Goal: Task Accomplishment & Management: Complete application form

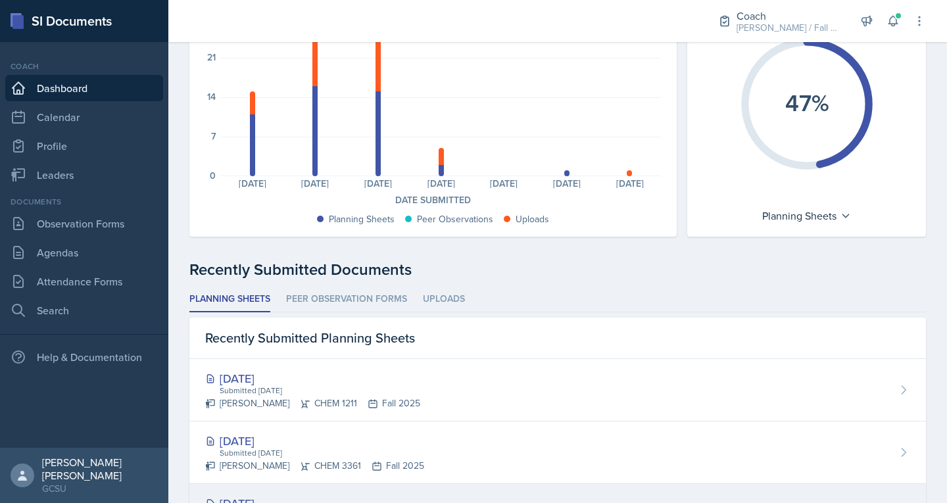
scroll to position [128, 0]
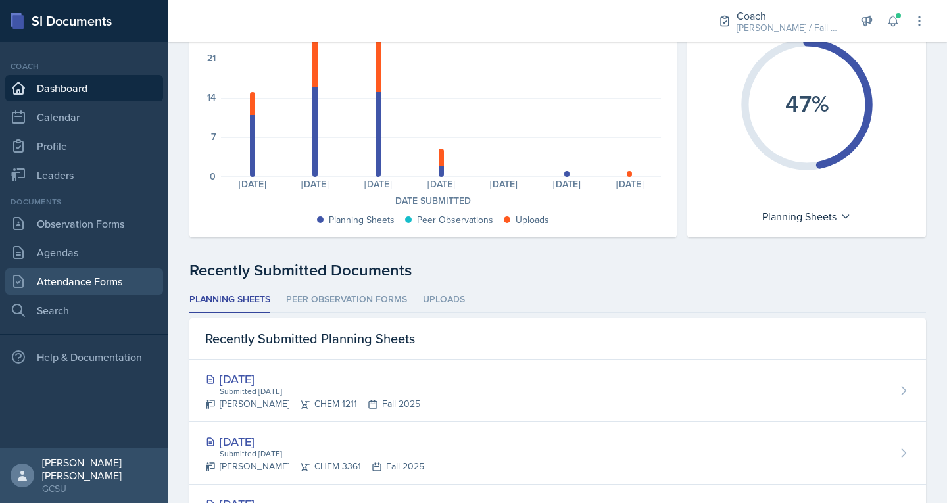
click at [71, 287] on link "Attendance Forms" at bounding box center [84, 281] width 158 height 26
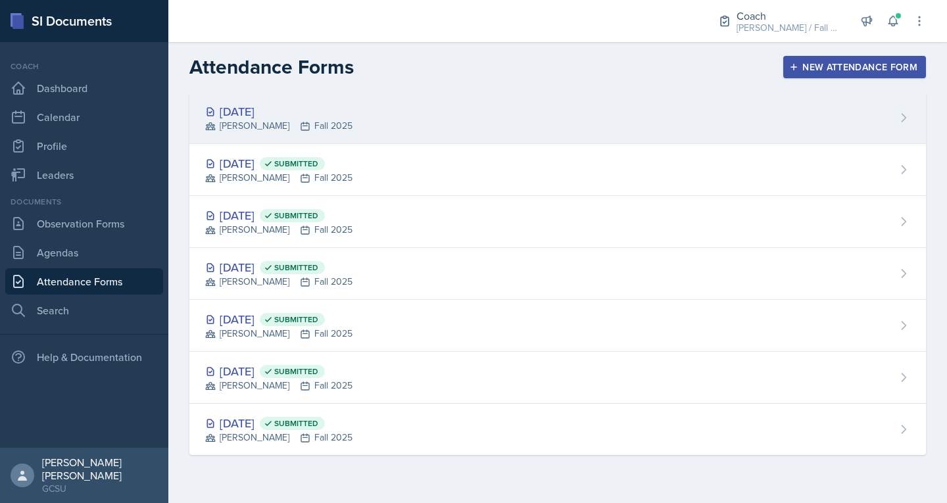
click at [351, 134] on div "[DATE] [PERSON_NAME] Fall 2025" at bounding box center [557, 118] width 736 height 52
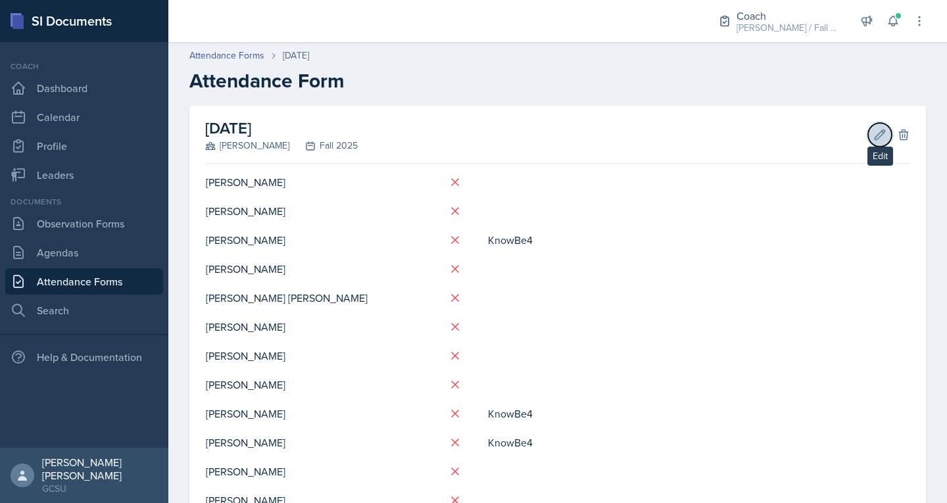
click at [873, 133] on icon at bounding box center [879, 134] width 13 height 13
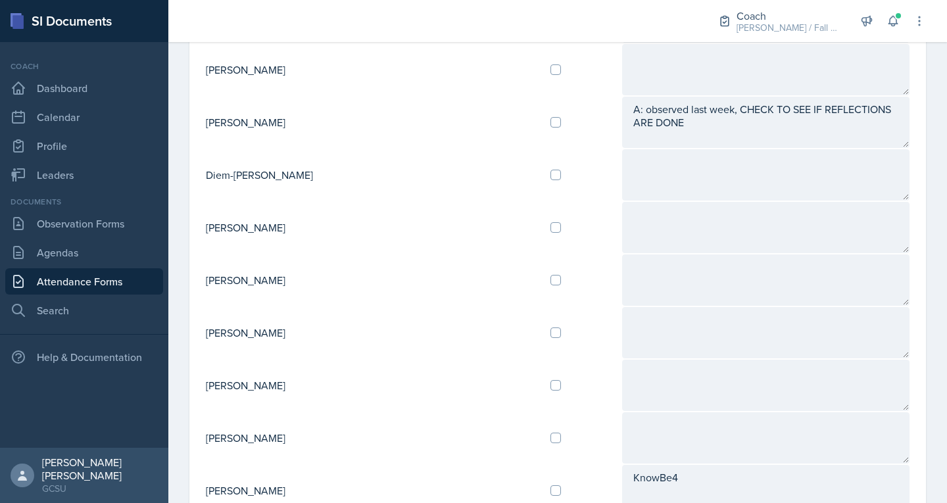
scroll to position [763, 0]
click at [70, 176] on link "Leaders" at bounding box center [84, 175] width 158 height 26
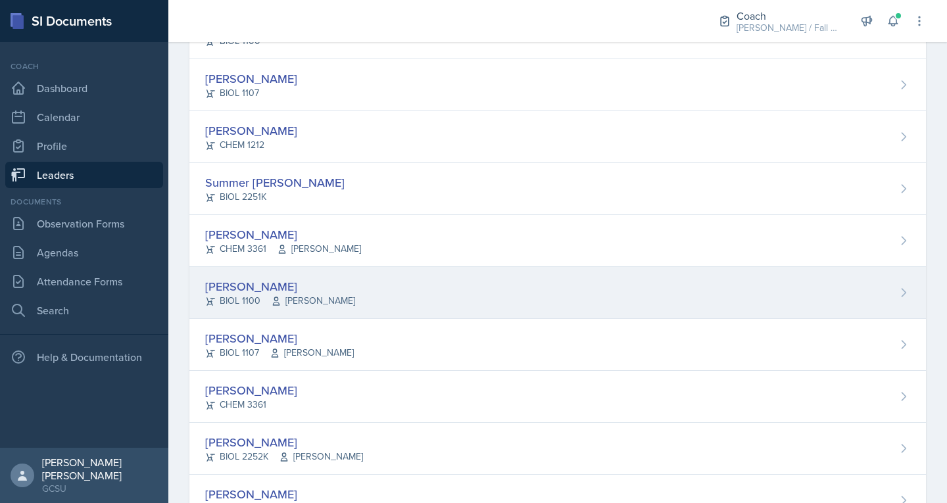
scroll to position [1309, 0]
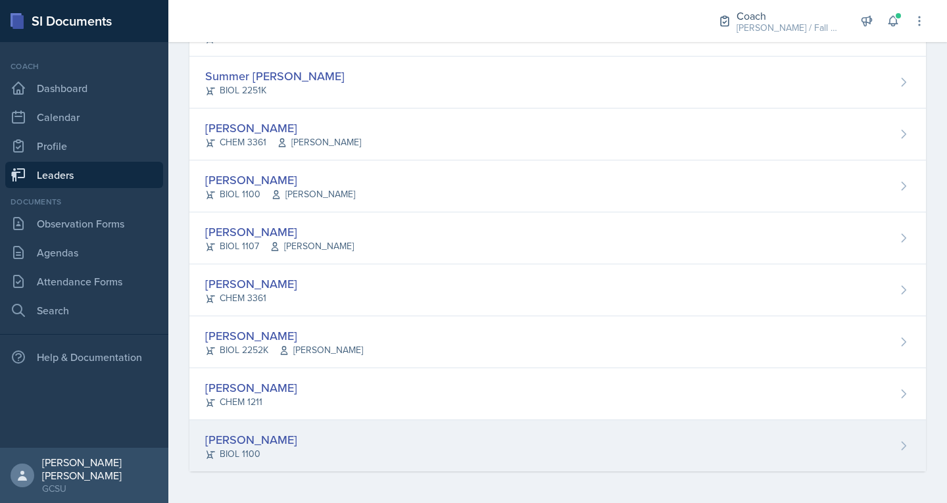
click at [242, 451] on div "BIOL 1100" at bounding box center [251, 454] width 92 height 14
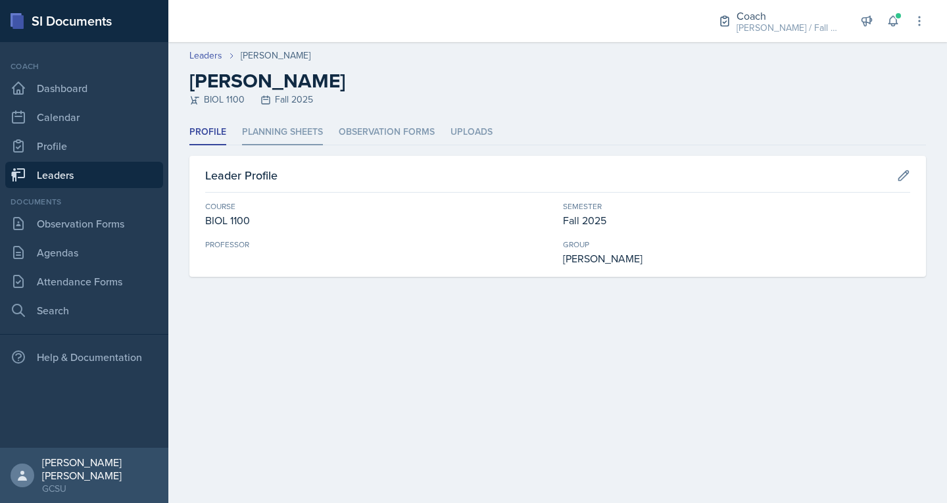
click at [308, 138] on li "Planning Sheets" at bounding box center [282, 133] width 81 height 26
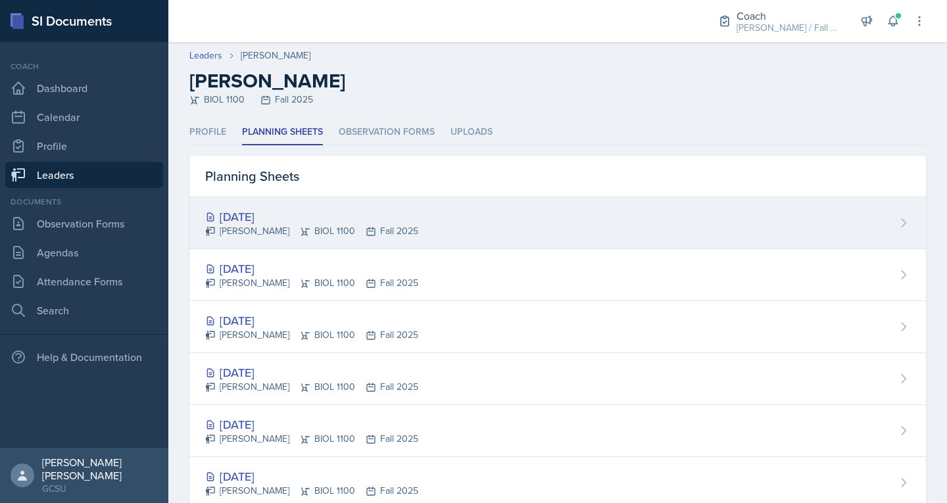
click at [290, 220] on div "[DATE]" at bounding box center [311, 217] width 213 height 18
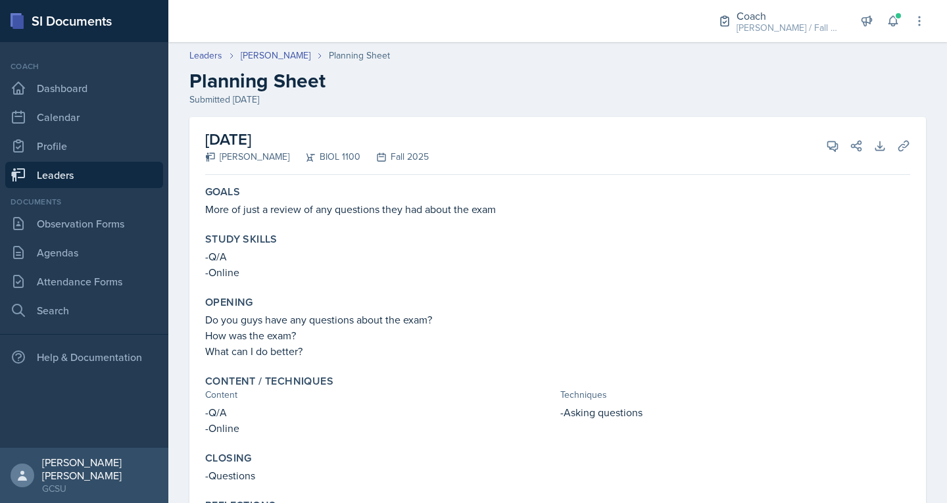
click at [619, 336] on p "How was the exam?" at bounding box center [557, 335] width 705 height 16
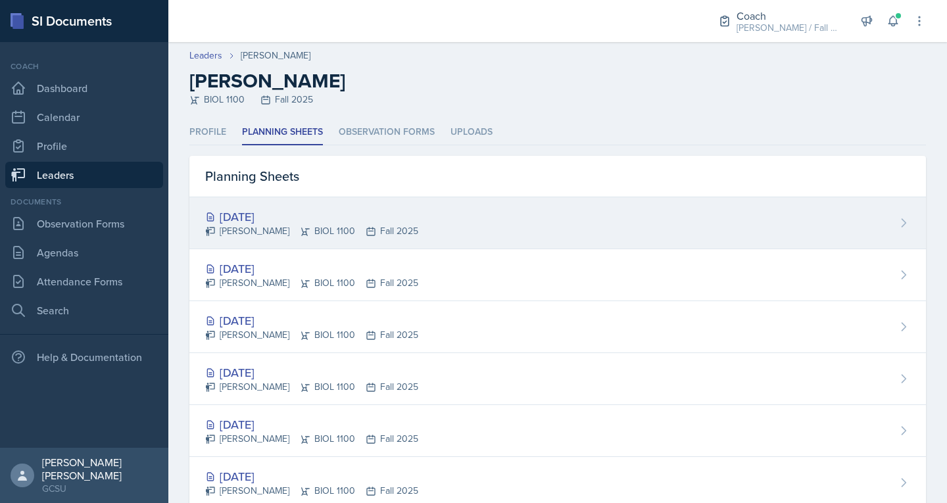
click at [276, 214] on div "[DATE]" at bounding box center [311, 217] width 213 height 18
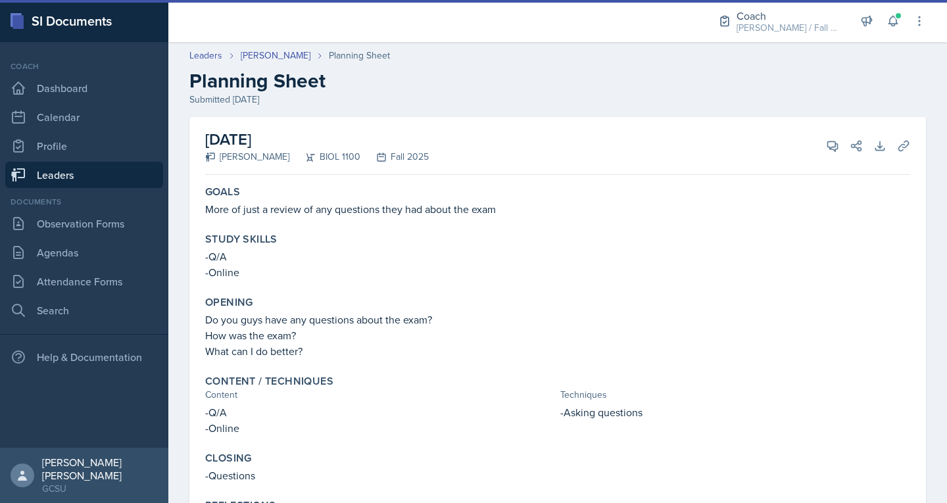
scroll to position [64, 0]
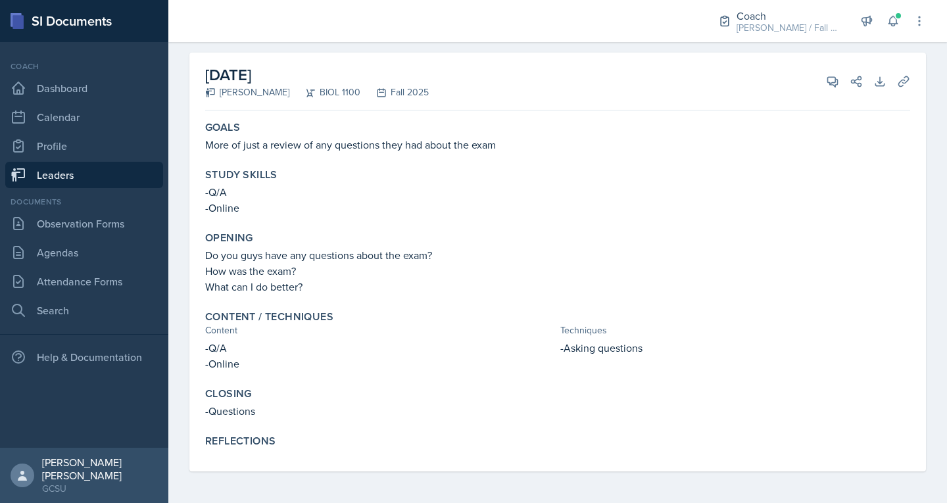
click at [82, 169] on link "Leaders" at bounding box center [84, 175] width 158 height 26
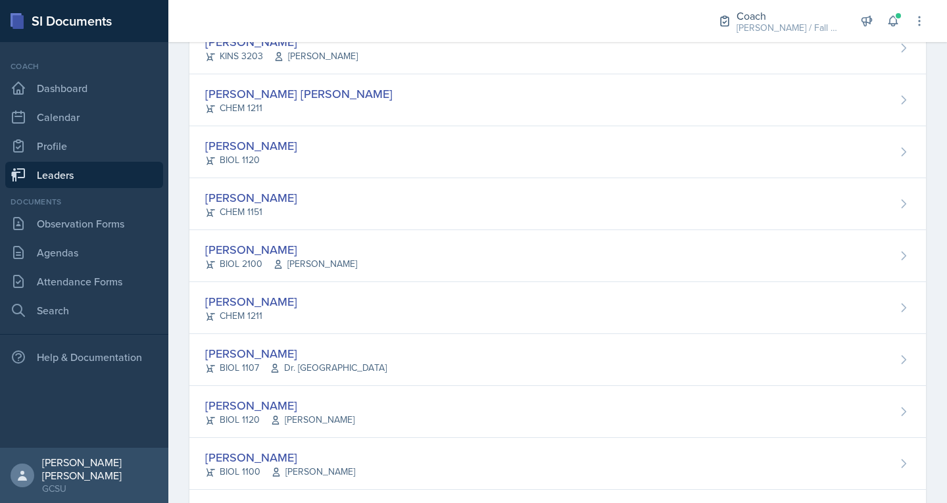
scroll to position [305, 0]
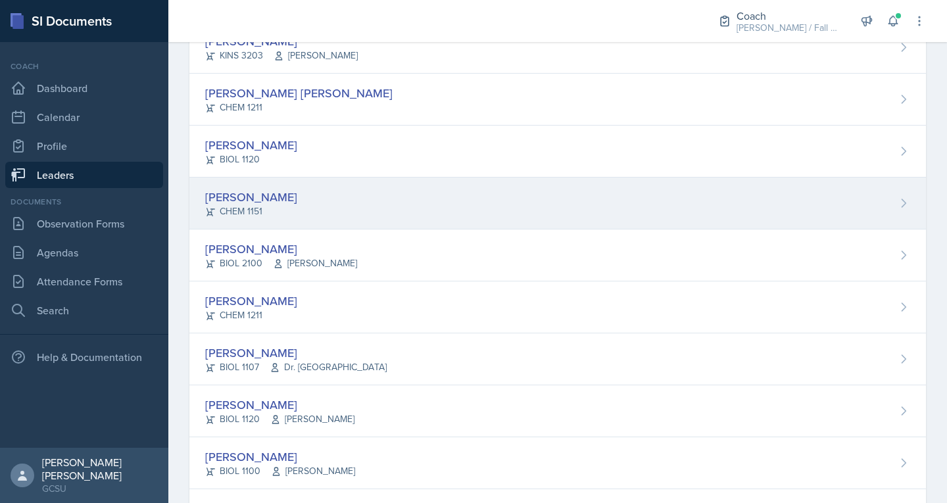
click at [254, 199] on div "[PERSON_NAME]" at bounding box center [251, 197] width 92 height 18
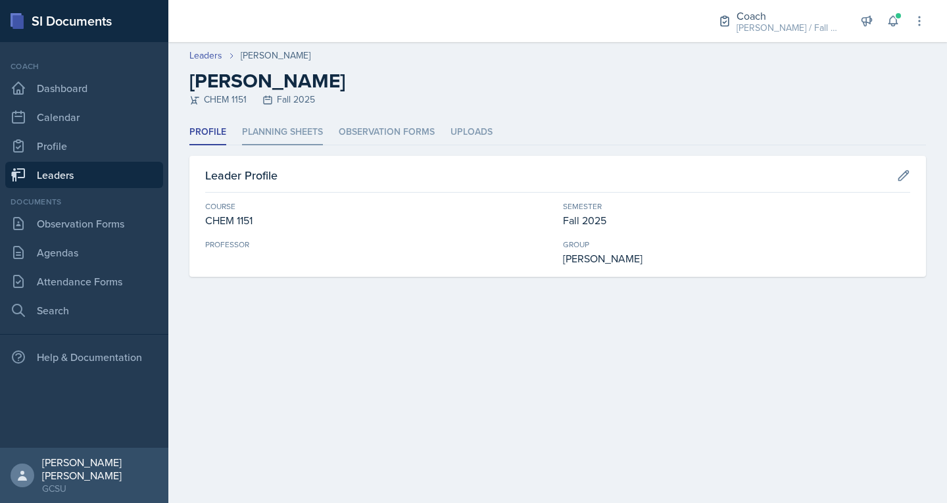
click at [304, 137] on li "Planning Sheets" at bounding box center [282, 133] width 81 height 26
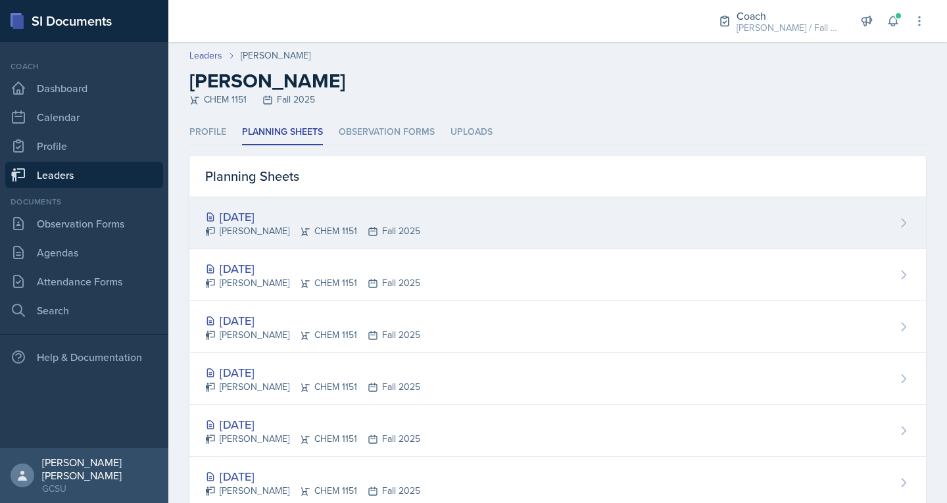
click at [470, 205] on div "Sep 16th, 2025 Owen Campbell CHEM 1151 Fall 2025" at bounding box center [557, 223] width 736 height 52
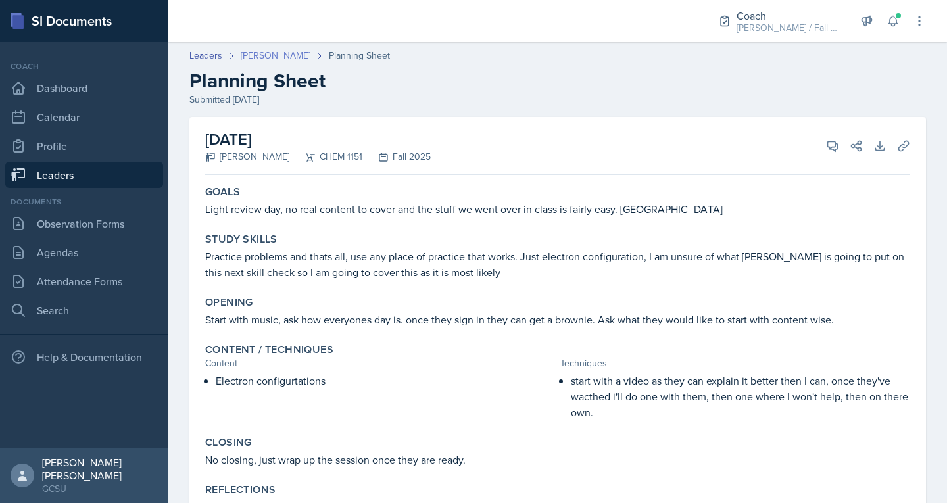
click at [283, 60] on link "[PERSON_NAME]" at bounding box center [276, 56] width 70 height 14
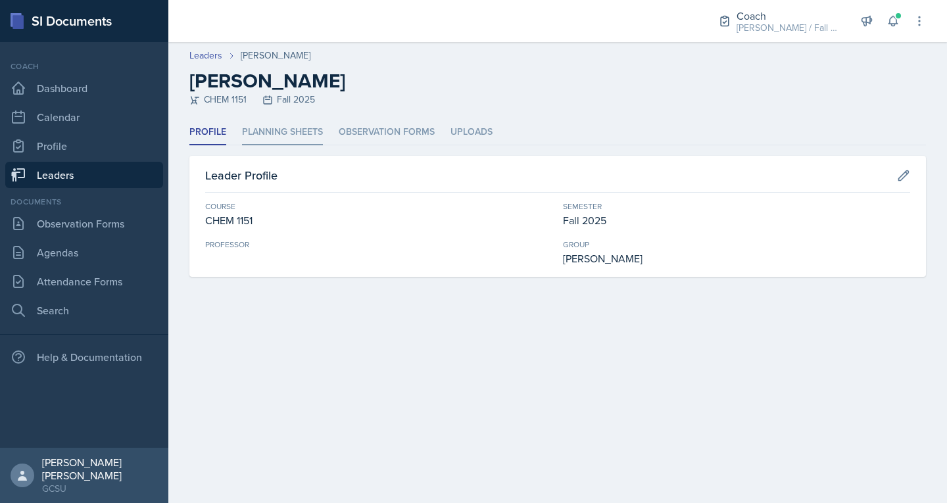
click at [275, 145] on li "Planning Sheets" at bounding box center [282, 133] width 81 height 26
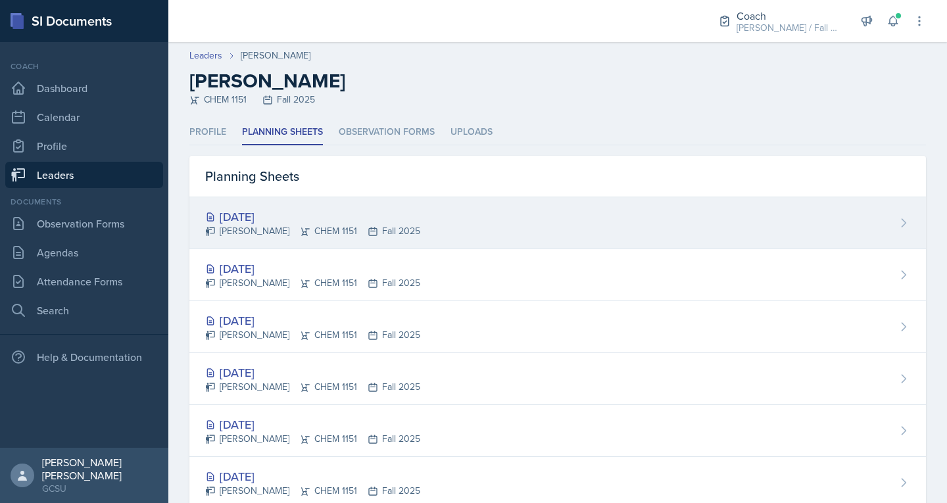
click at [291, 216] on div "[DATE]" at bounding box center [312, 217] width 215 height 18
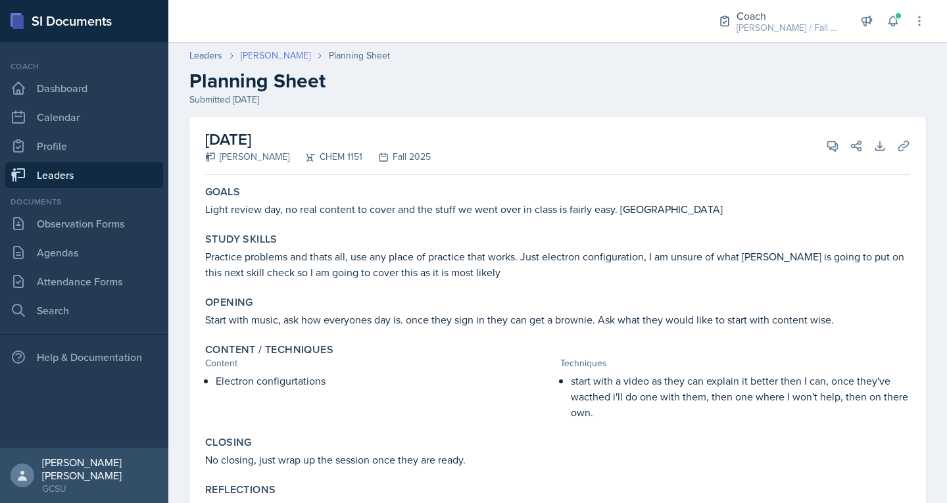
click at [266, 55] on link "[PERSON_NAME]" at bounding box center [276, 56] width 70 height 14
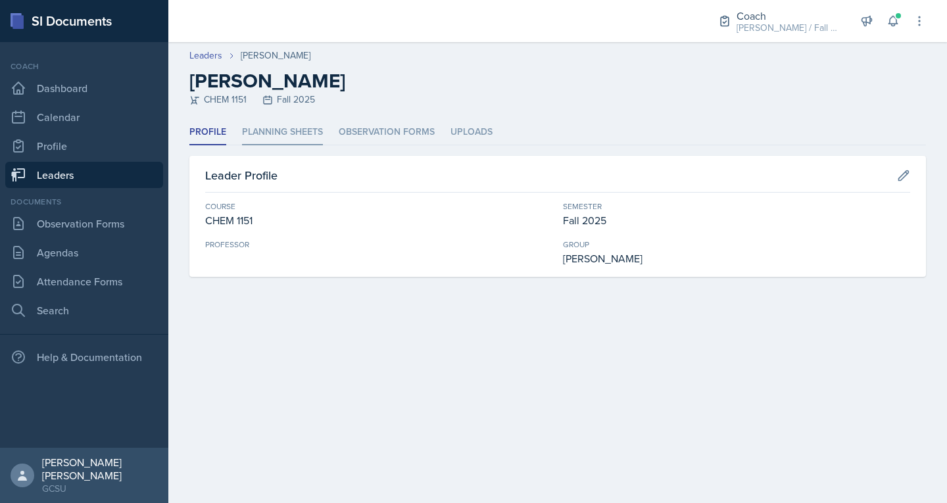
click at [304, 136] on li "Planning Sheets" at bounding box center [282, 133] width 81 height 26
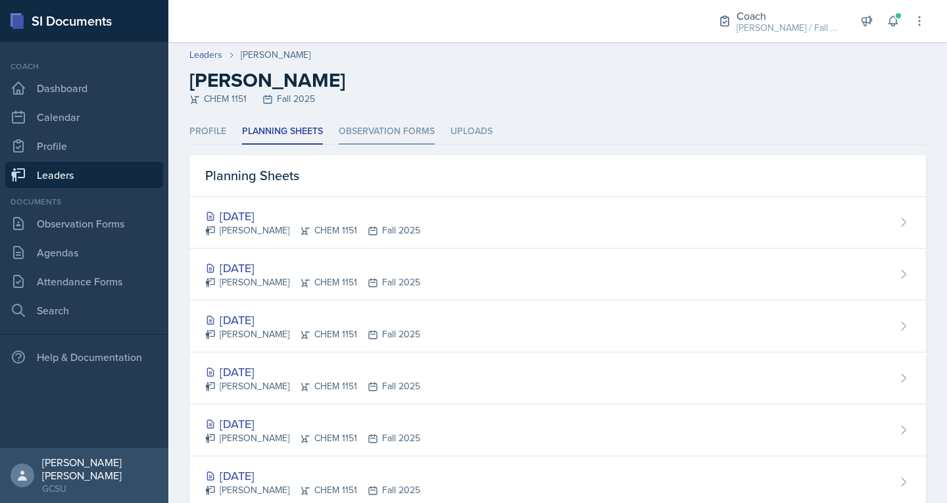
scroll to position [37, 0]
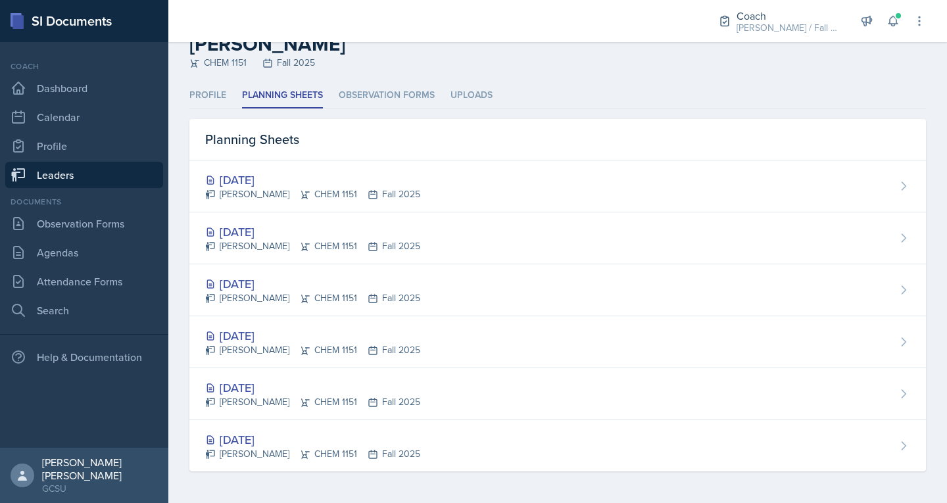
click at [78, 170] on link "Leaders" at bounding box center [84, 175] width 158 height 26
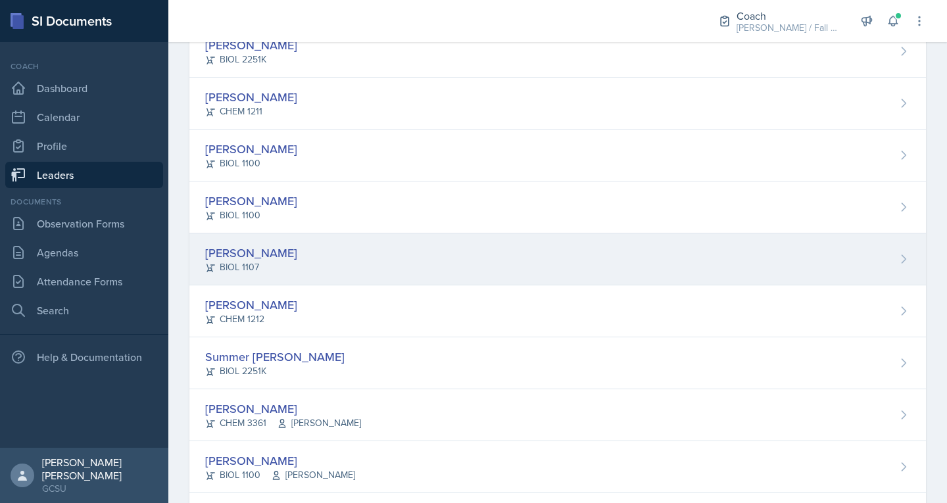
scroll to position [1029, 0]
click at [274, 256] on div "[PERSON_NAME]" at bounding box center [251, 252] width 92 height 18
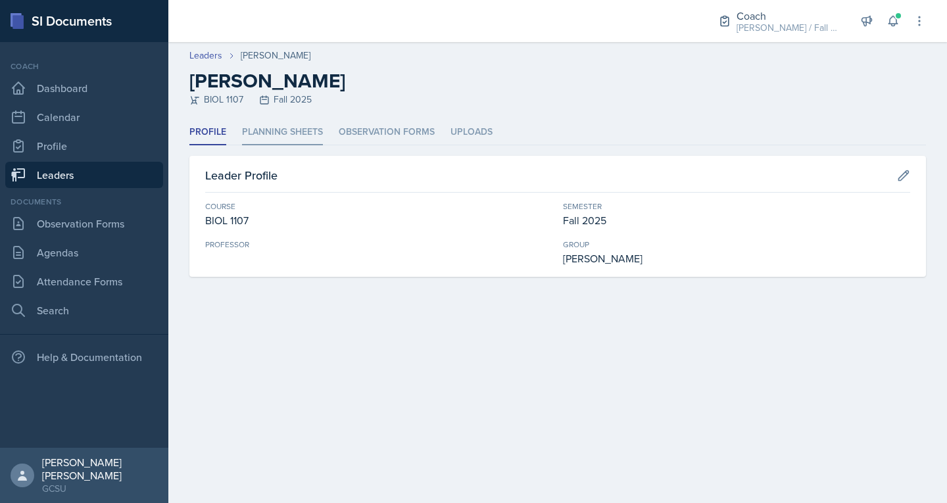
click at [293, 140] on li "Planning Sheets" at bounding box center [282, 133] width 81 height 26
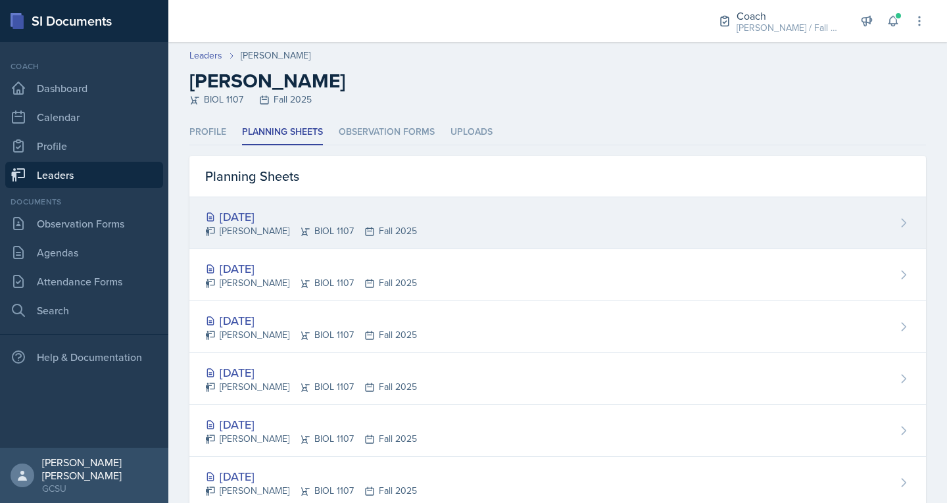
click at [265, 214] on div "[DATE]" at bounding box center [311, 217] width 212 height 18
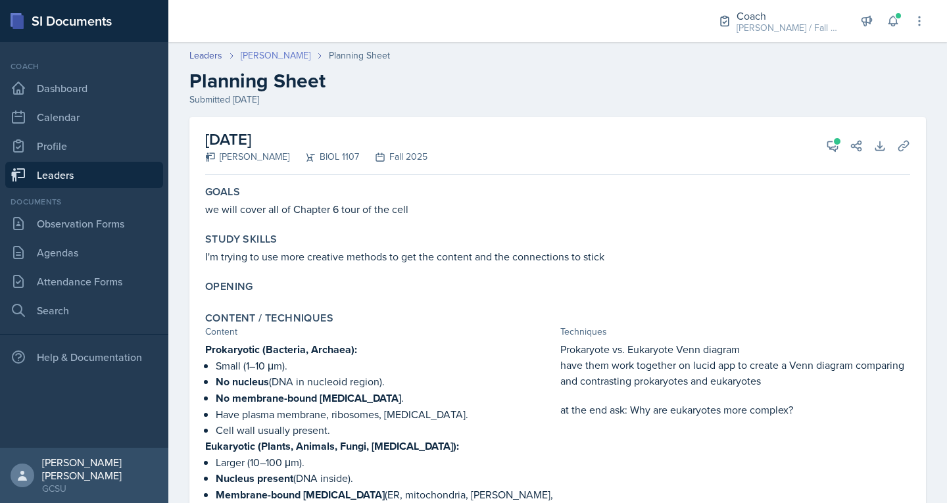
click at [274, 57] on link "[PERSON_NAME]" at bounding box center [276, 56] width 70 height 14
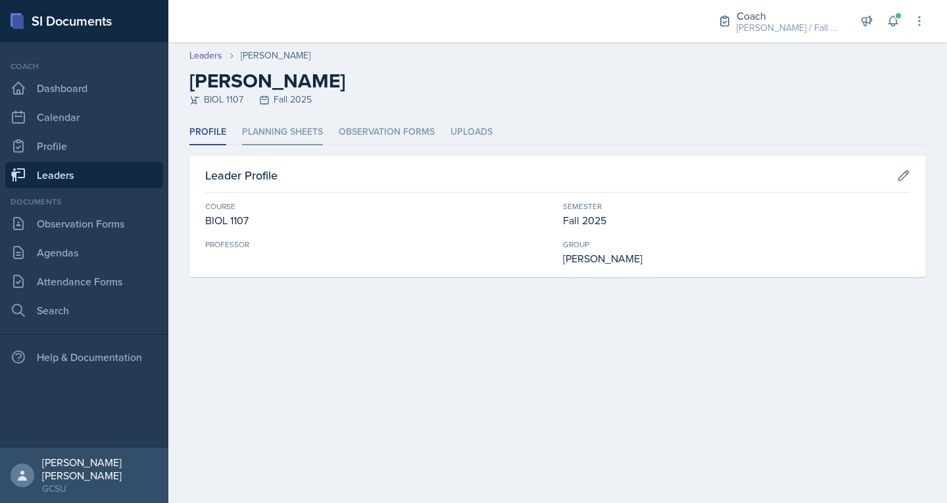
click at [272, 135] on li "Planning Sheets" at bounding box center [282, 133] width 81 height 26
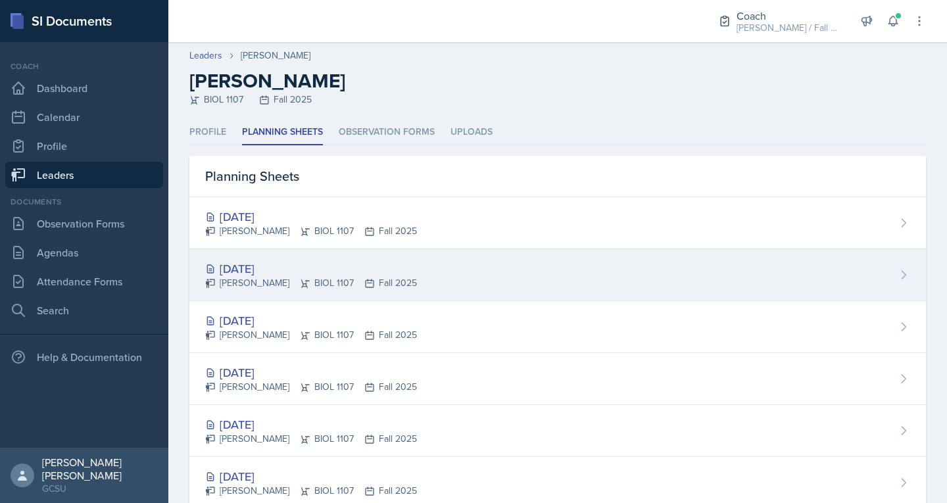
click at [285, 257] on div "Sep 15th, 2025 Kanchan Laul BIOL 1107 Fall 2025" at bounding box center [557, 275] width 736 height 52
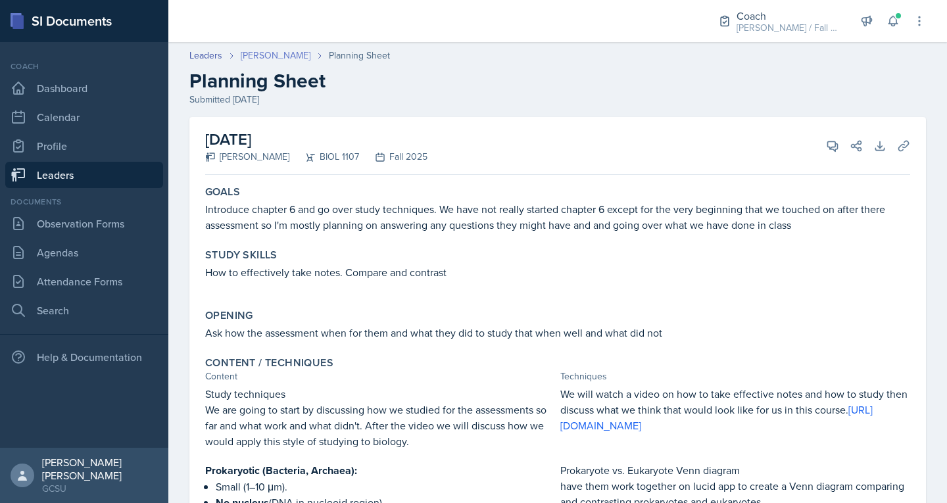
click at [278, 57] on link "[PERSON_NAME]" at bounding box center [276, 56] width 70 height 14
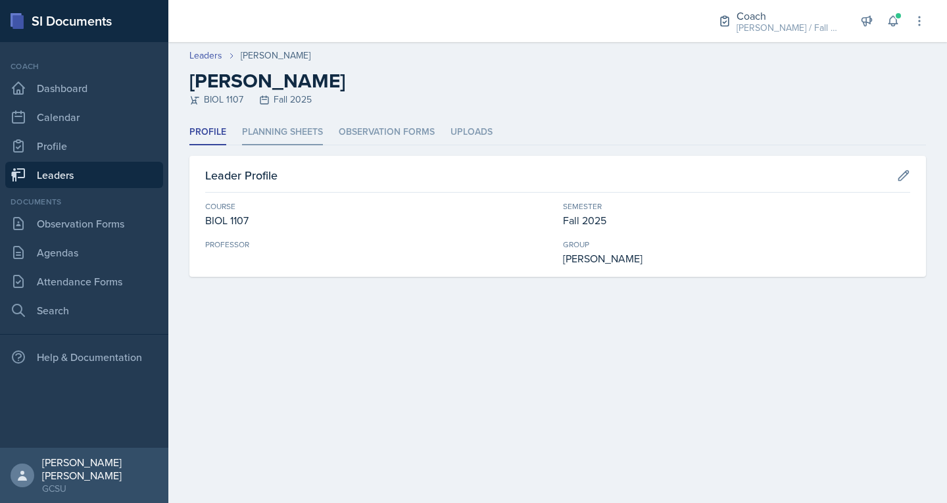
click at [303, 126] on li "Planning Sheets" at bounding box center [282, 133] width 81 height 26
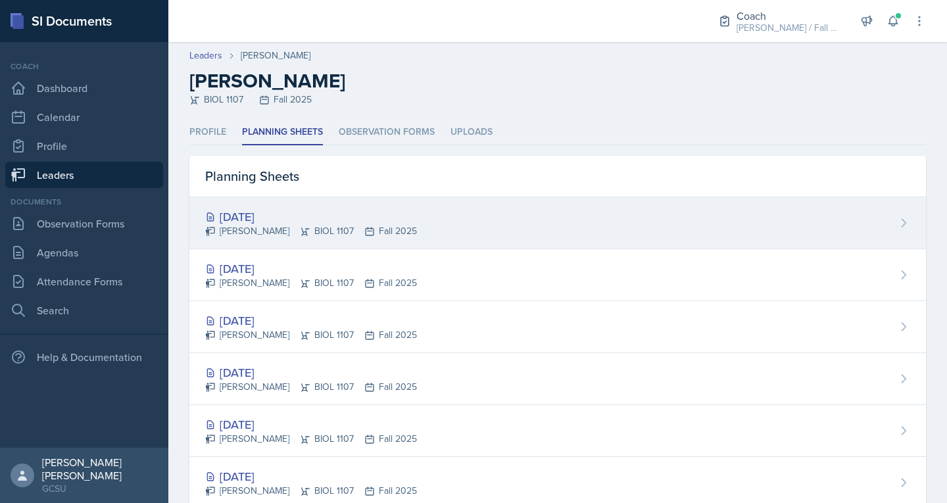
click at [279, 214] on div "[DATE]" at bounding box center [311, 217] width 212 height 18
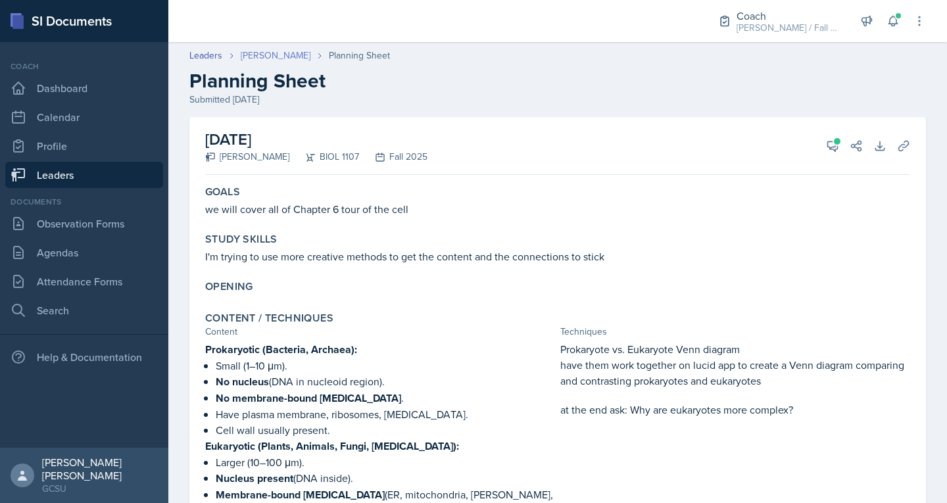
click at [266, 60] on link "[PERSON_NAME]" at bounding box center [276, 56] width 70 height 14
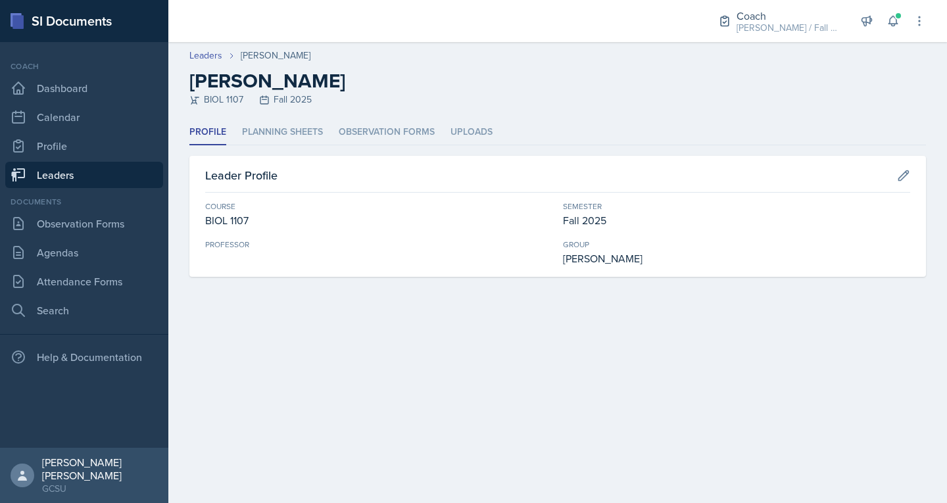
click at [103, 180] on link "Leaders" at bounding box center [84, 175] width 158 height 26
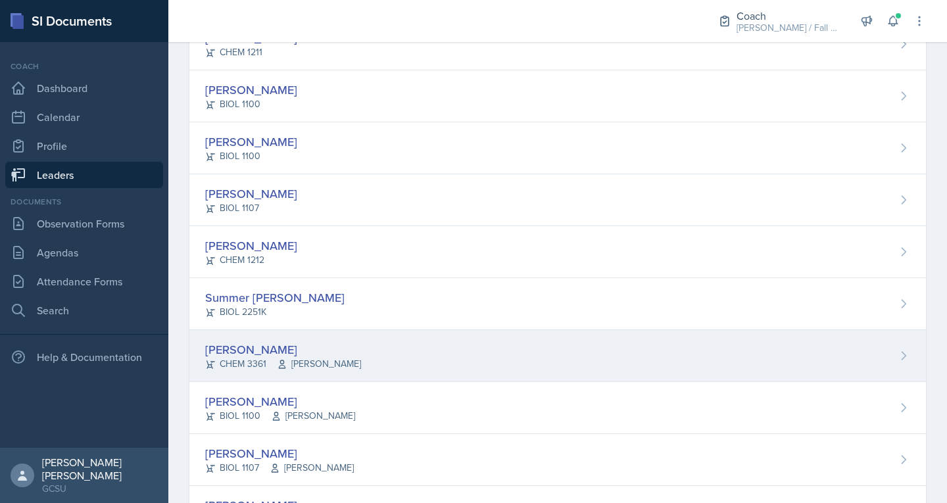
scroll to position [1088, 0]
click at [272, 345] on div "[PERSON_NAME]" at bounding box center [283, 349] width 156 height 18
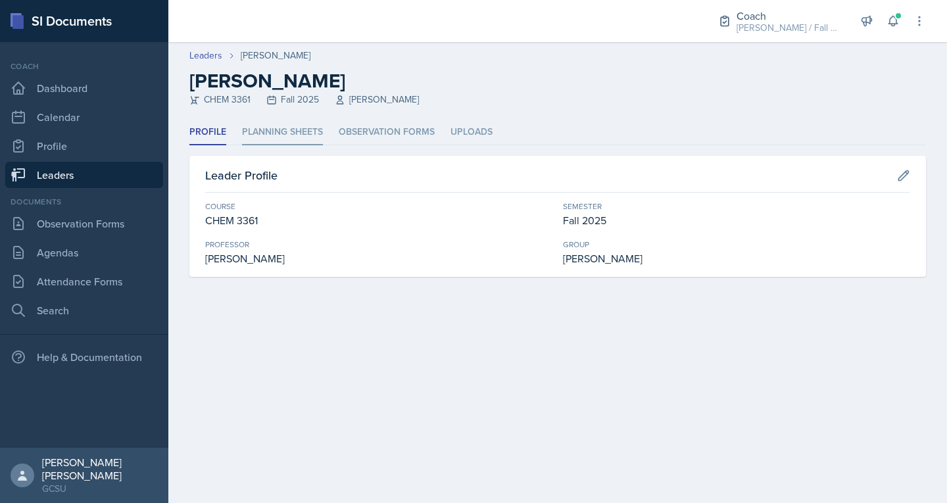
click at [317, 131] on li "Planning Sheets" at bounding box center [282, 133] width 81 height 26
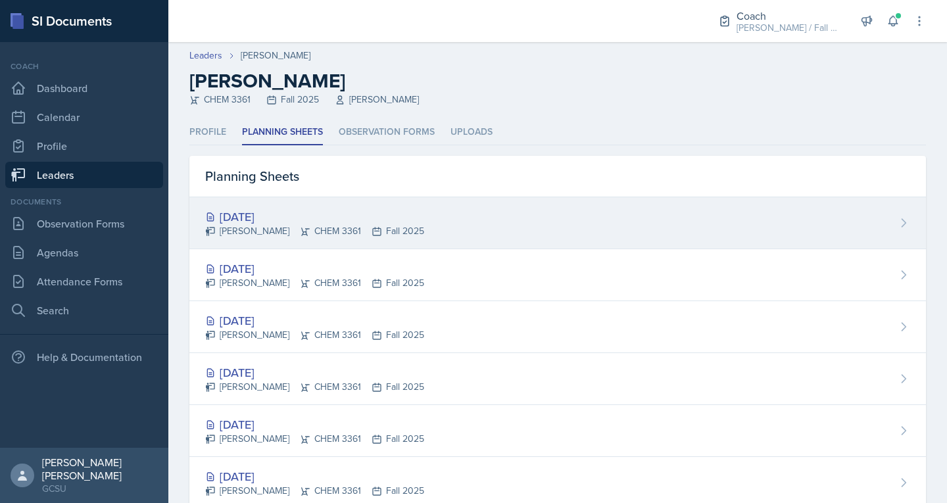
click at [279, 216] on div "Sep 23rd, 2025" at bounding box center [314, 217] width 219 height 18
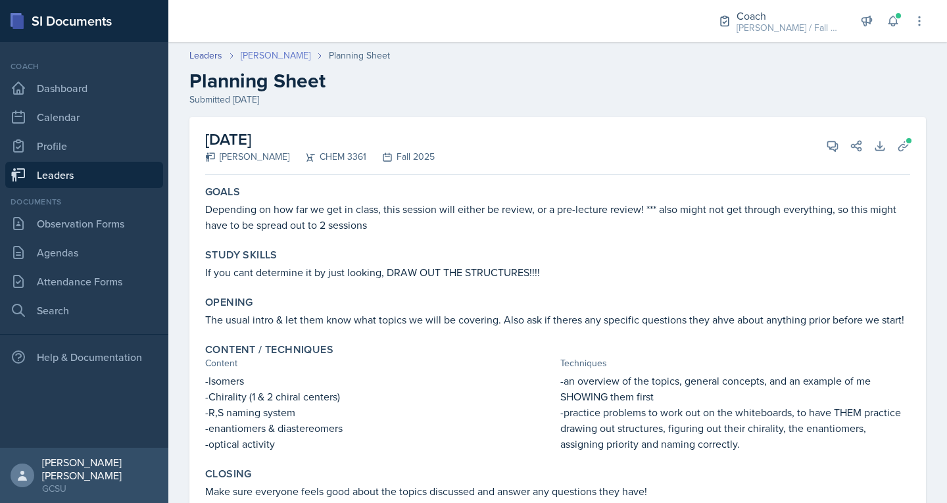
click at [253, 59] on link "[PERSON_NAME]" at bounding box center [276, 56] width 70 height 14
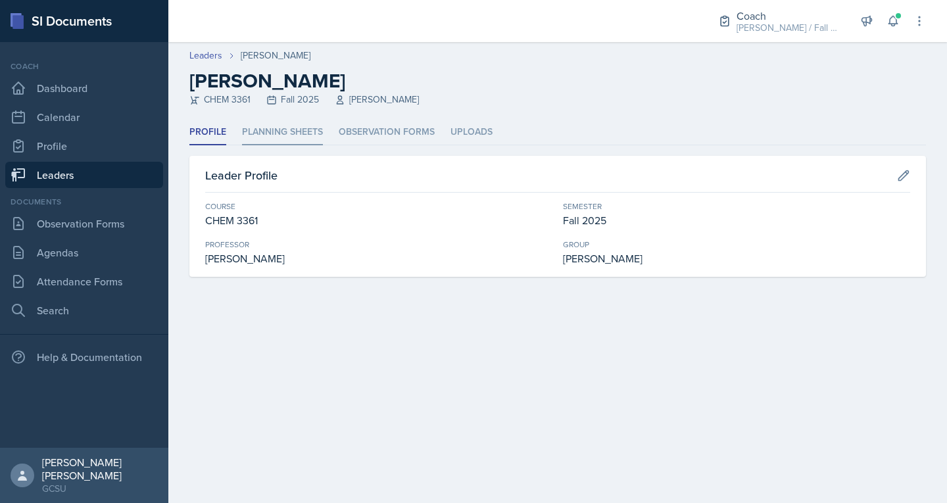
click at [291, 124] on li "Planning Sheets" at bounding box center [282, 133] width 81 height 26
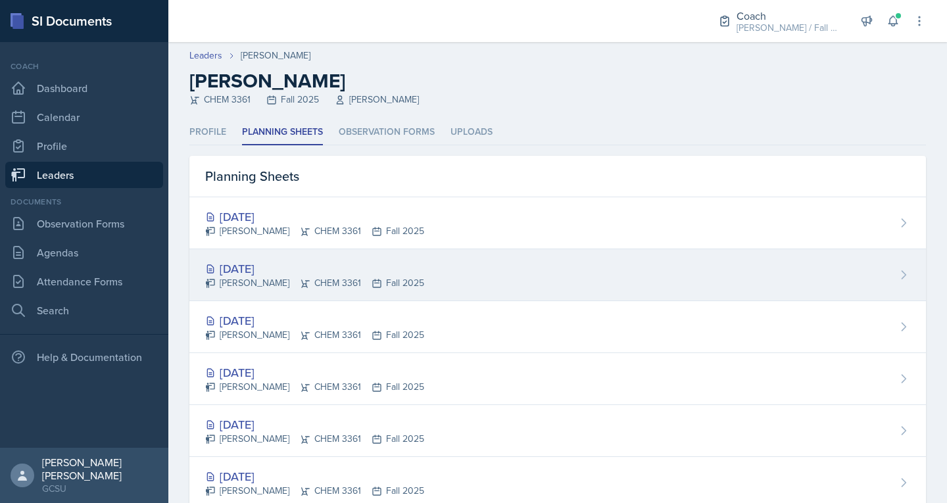
click at [244, 277] on div "Romanee Murillo CHEM 3361 Fall 2025" at bounding box center [314, 283] width 219 height 14
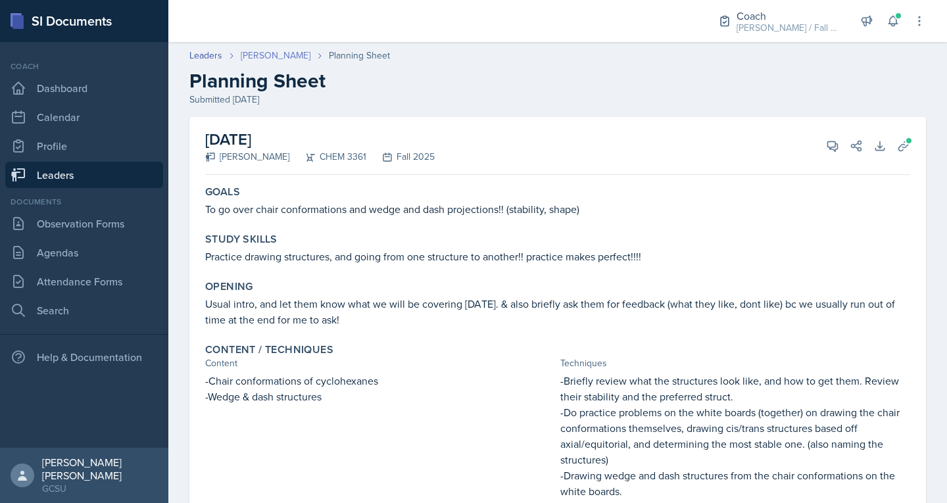
click at [268, 59] on link "[PERSON_NAME]" at bounding box center [276, 56] width 70 height 14
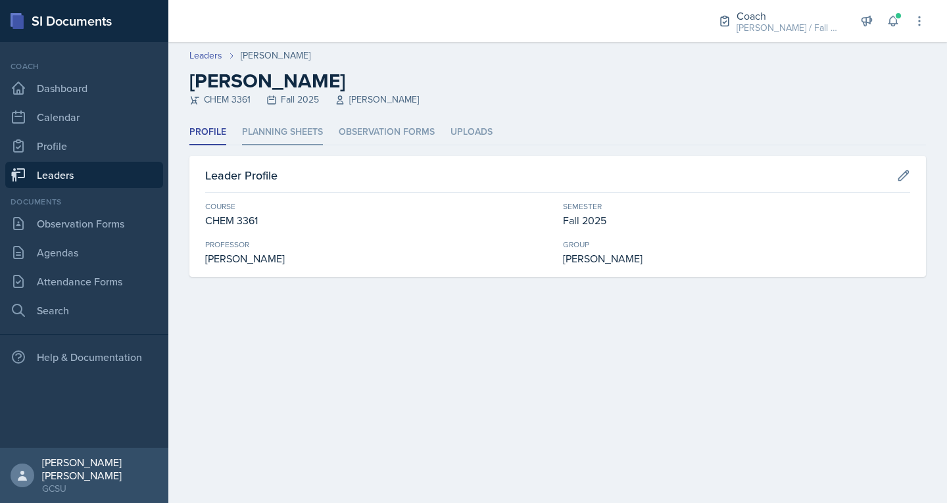
click at [281, 124] on li "Planning Sheets" at bounding box center [282, 133] width 81 height 26
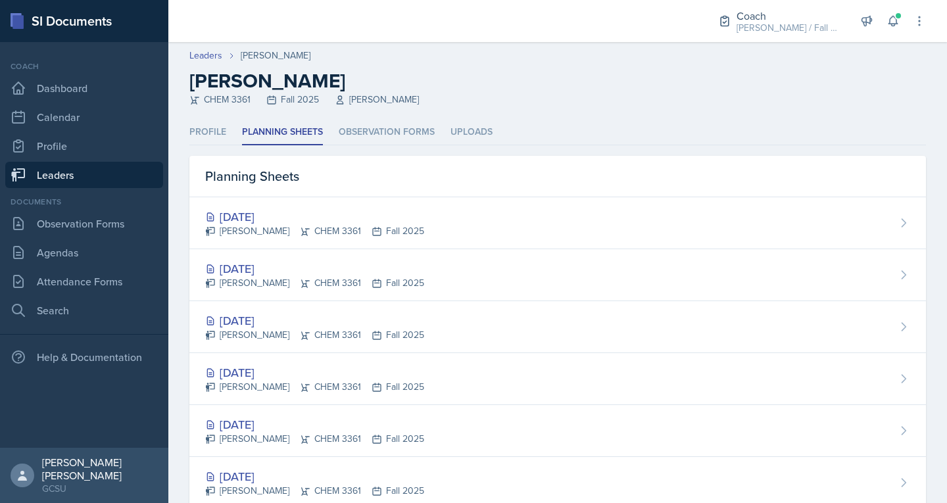
click at [85, 173] on link "Leaders" at bounding box center [84, 175] width 158 height 26
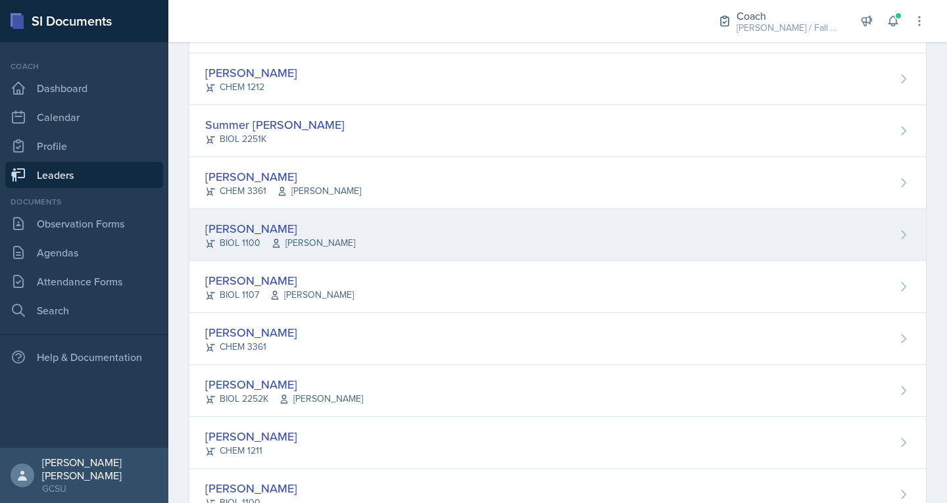
scroll to position [1261, 0]
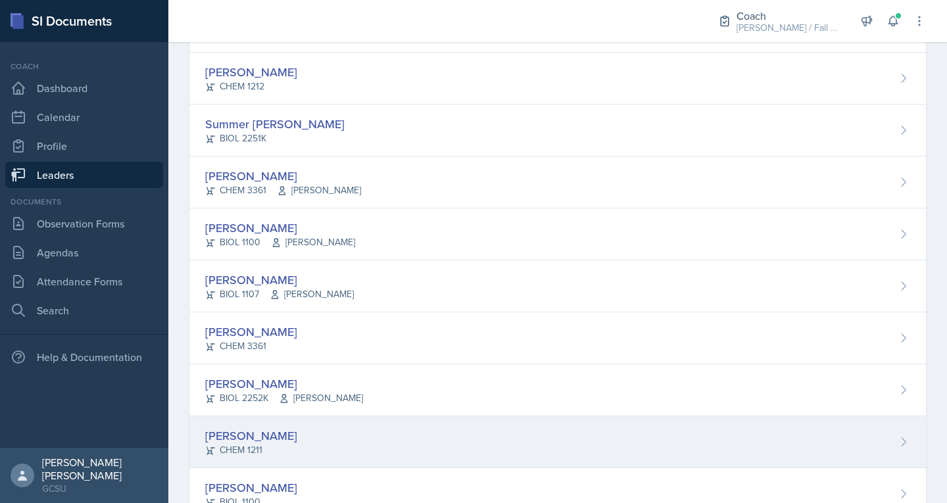
click at [260, 435] on div "[PERSON_NAME]" at bounding box center [251, 436] width 92 height 18
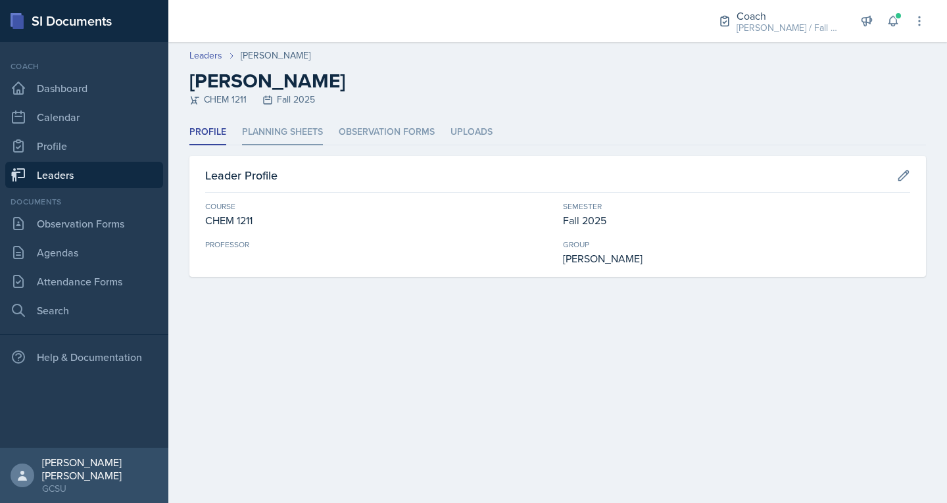
click at [268, 138] on li "Planning Sheets" at bounding box center [282, 133] width 81 height 26
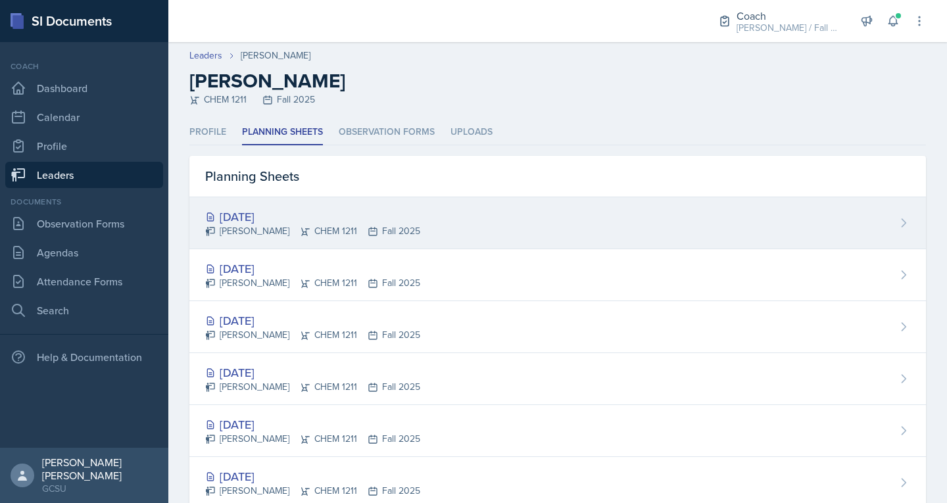
click at [268, 209] on div "[DATE]" at bounding box center [312, 217] width 215 height 18
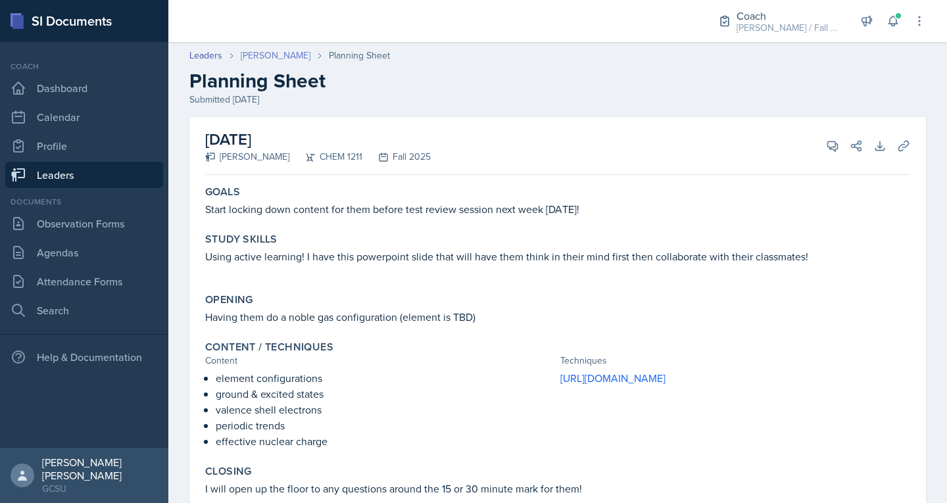
click at [262, 60] on link "[PERSON_NAME]" at bounding box center [276, 56] width 70 height 14
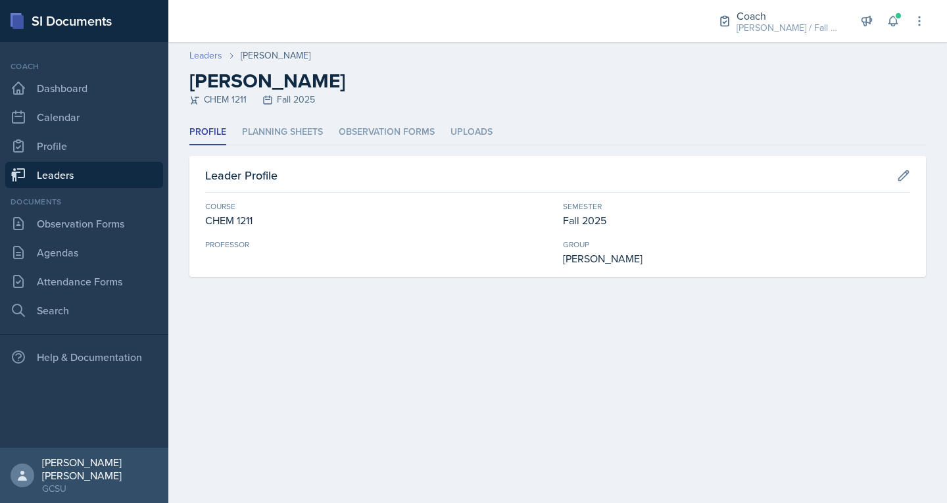
click at [218, 49] on link "Leaders" at bounding box center [205, 56] width 33 height 14
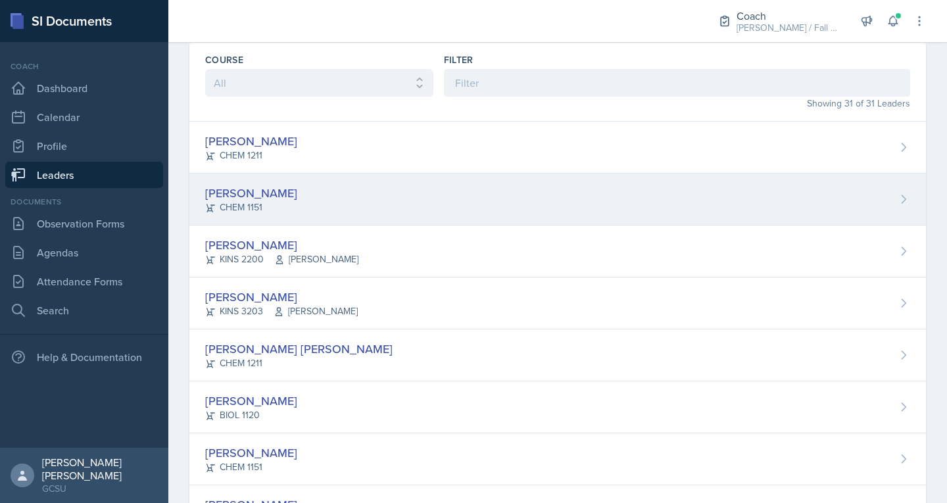
scroll to position [49, 0]
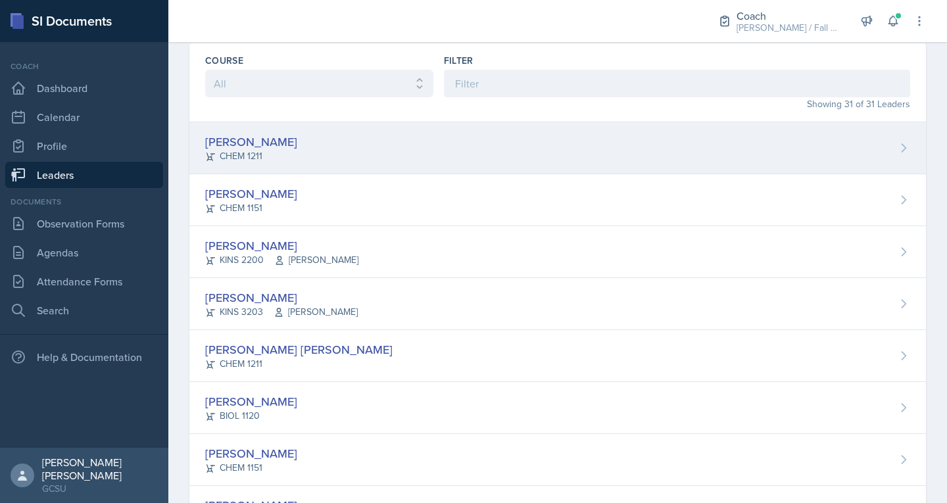
click at [239, 133] on div "[PERSON_NAME]" at bounding box center [251, 142] width 92 height 18
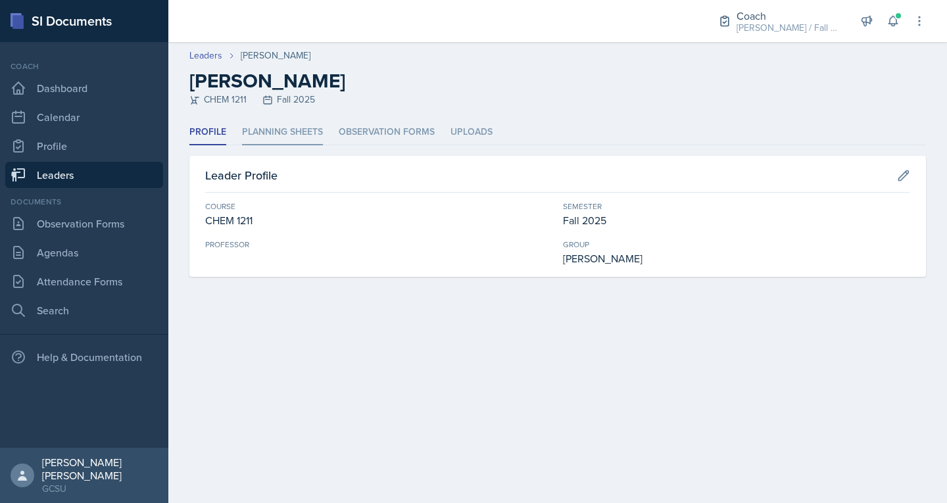
click at [290, 135] on li "Planning Sheets" at bounding box center [282, 133] width 81 height 26
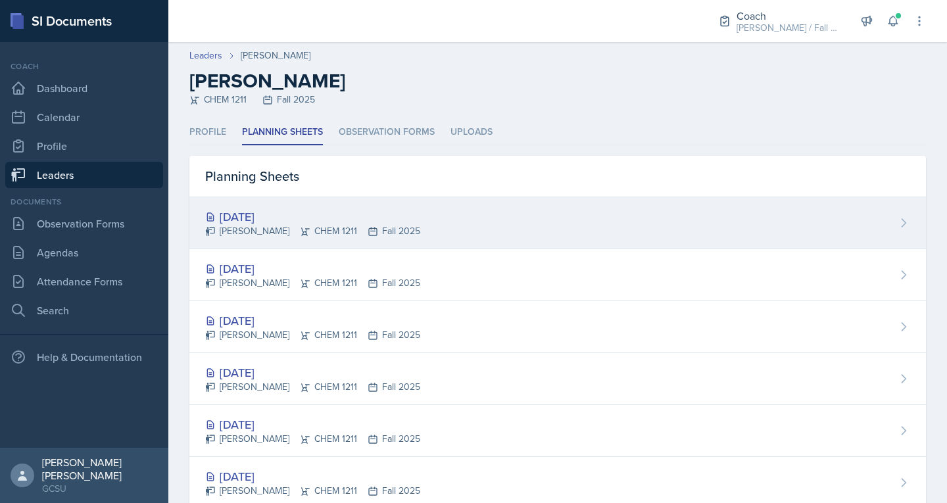
click at [290, 224] on div "[DATE]" at bounding box center [312, 217] width 215 height 18
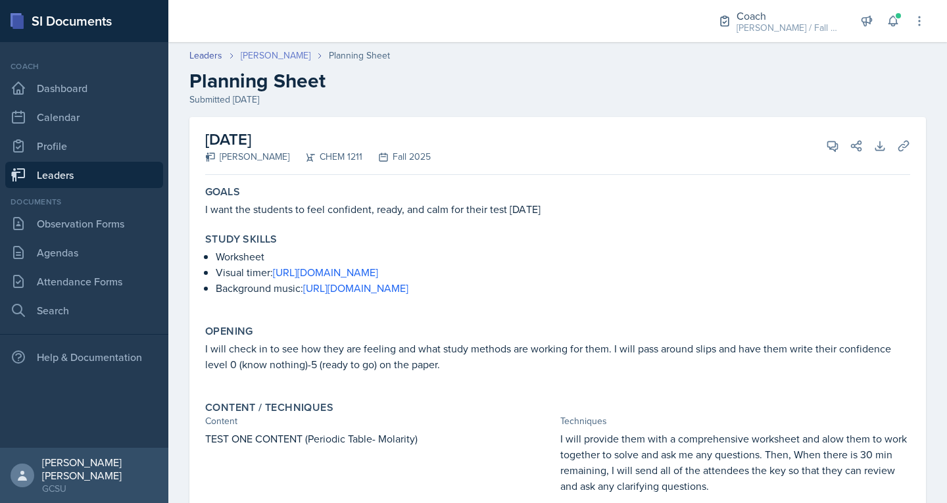
click at [269, 59] on link "[PERSON_NAME]" at bounding box center [276, 56] width 70 height 14
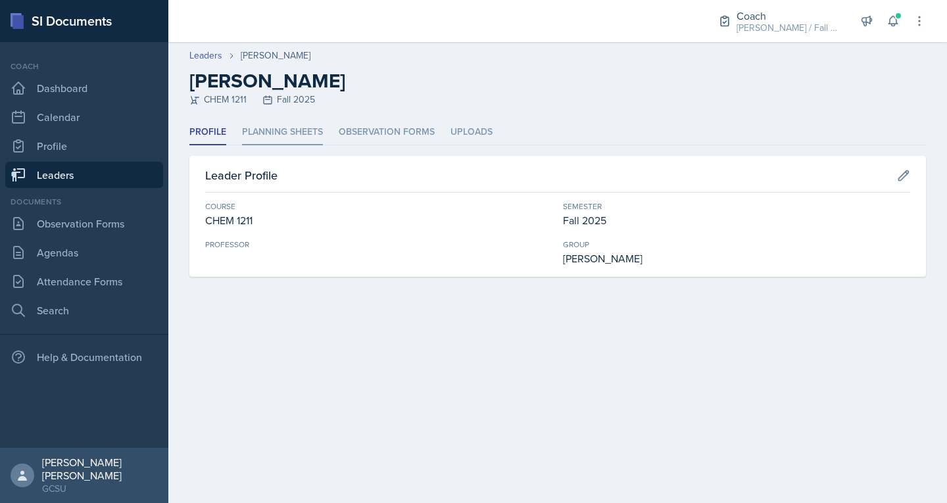
click at [249, 137] on li "Planning Sheets" at bounding box center [282, 133] width 81 height 26
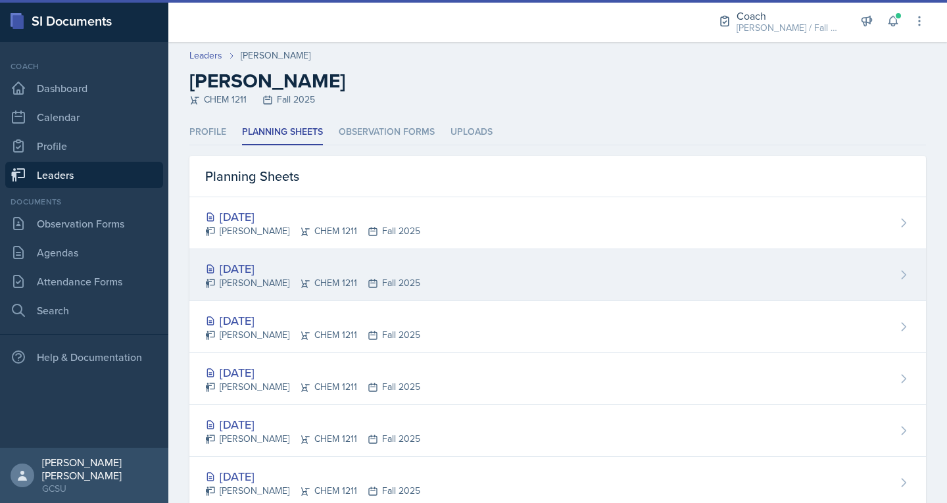
click at [245, 280] on div "Lucy Artime CHEM 1211 Fall 2025" at bounding box center [312, 283] width 215 height 14
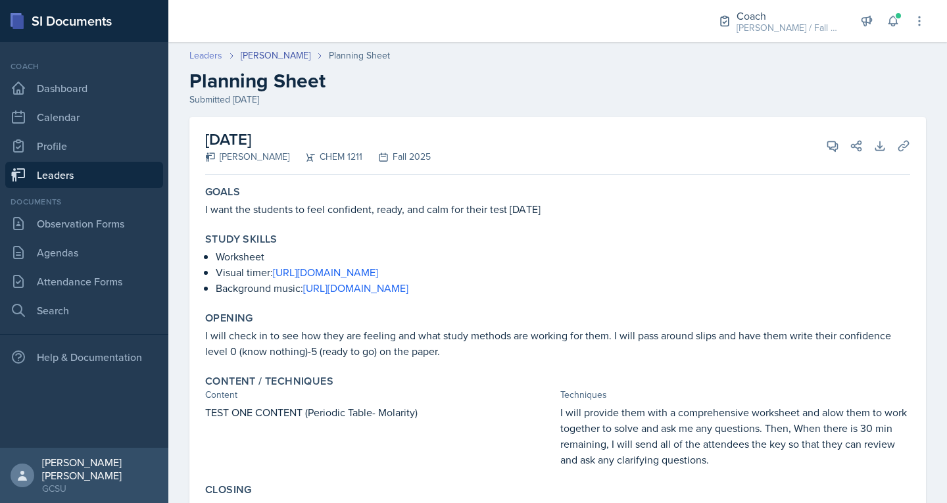
click at [212, 52] on link "Leaders" at bounding box center [205, 56] width 33 height 14
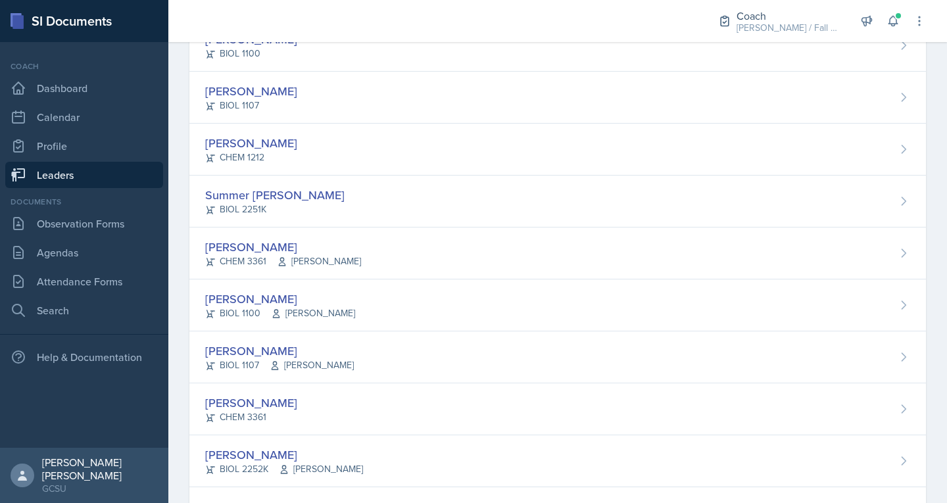
scroll to position [1192, 0]
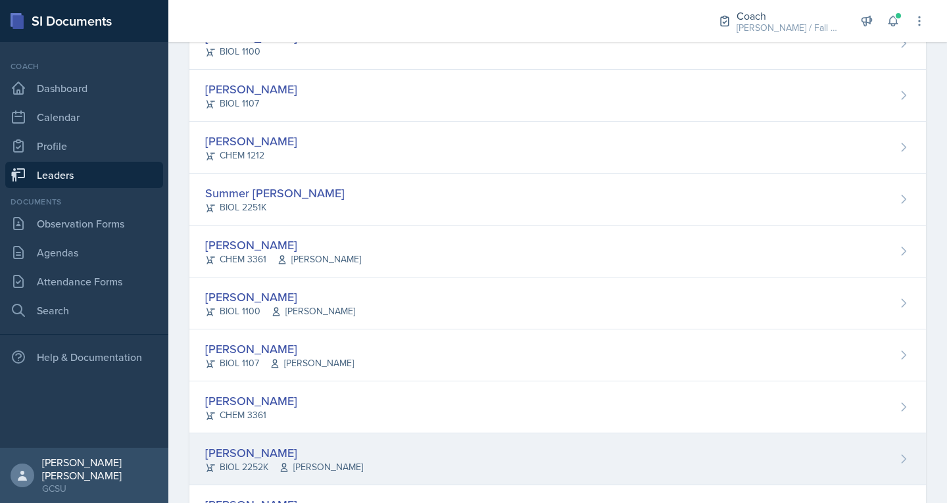
click at [338, 466] on div "Abigail Todd BIOL 2252K Kwan" at bounding box center [557, 459] width 736 height 52
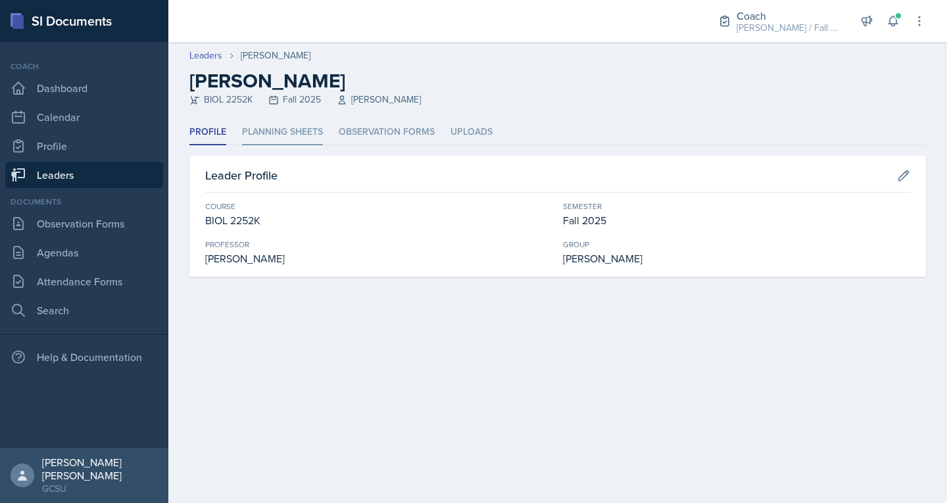
click at [300, 132] on li "Planning Sheets" at bounding box center [282, 133] width 81 height 26
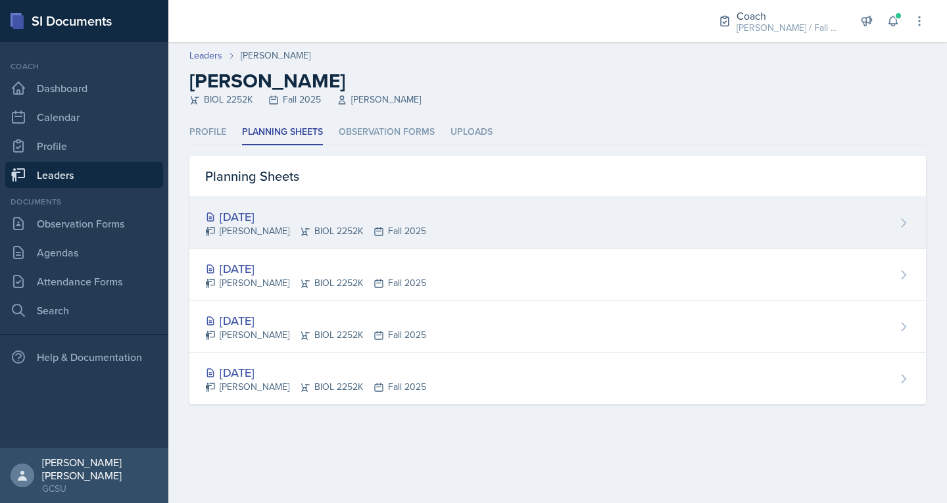
click at [283, 218] on div "[DATE]" at bounding box center [315, 217] width 221 height 18
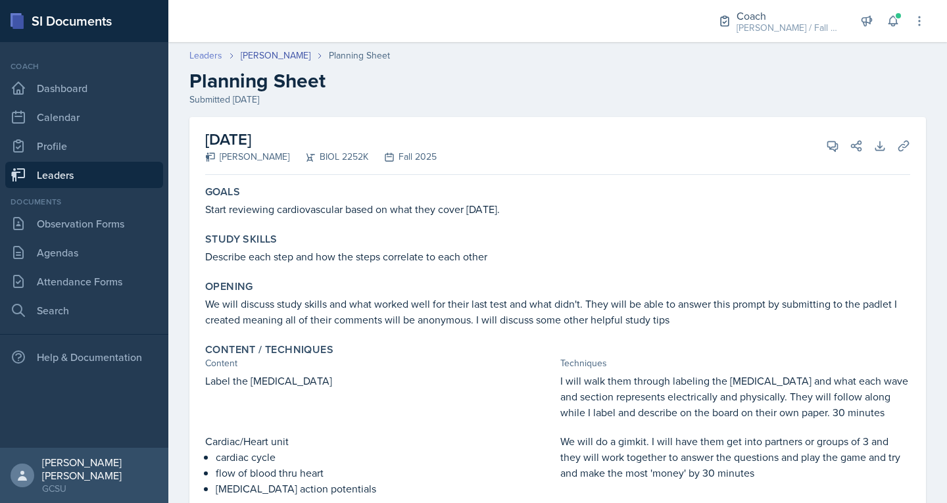
click at [214, 51] on link "Leaders" at bounding box center [205, 56] width 33 height 14
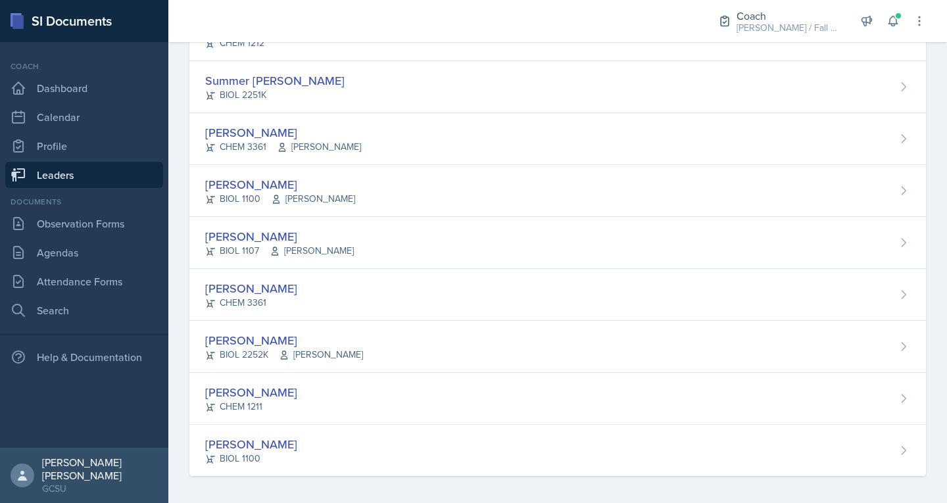
scroll to position [1305, 0]
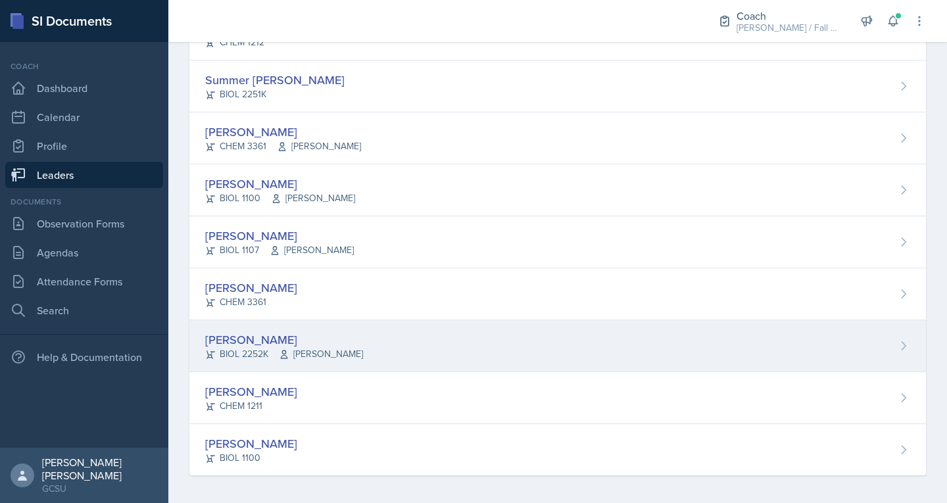
click at [251, 339] on div "[PERSON_NAME]" at bounding box center [284, 340] width 158 height 18
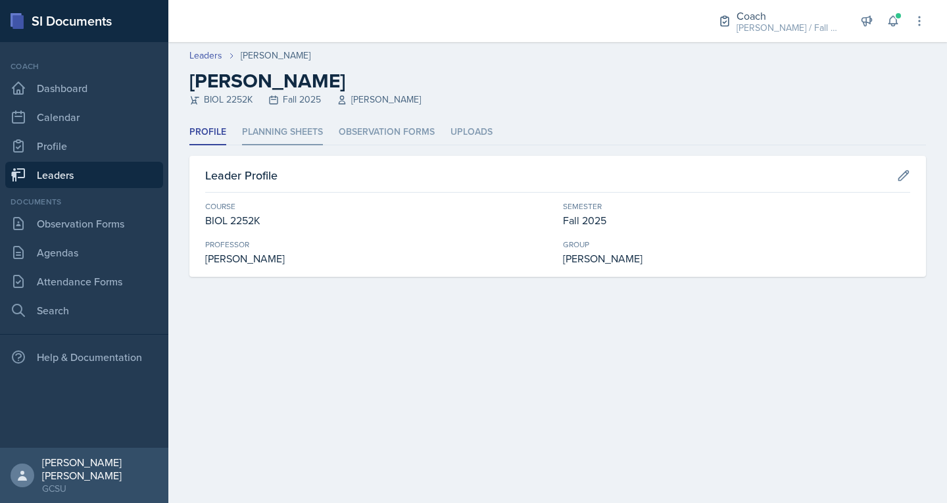
click at [286, 134] on li "Planning Sheets" at bounding box center [282, 133] width 81 height 26
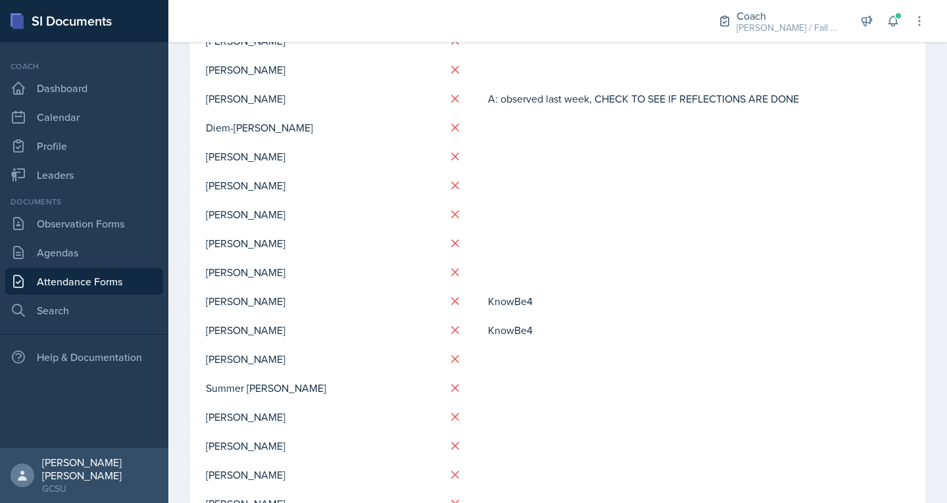
scroll to position [626, 0]
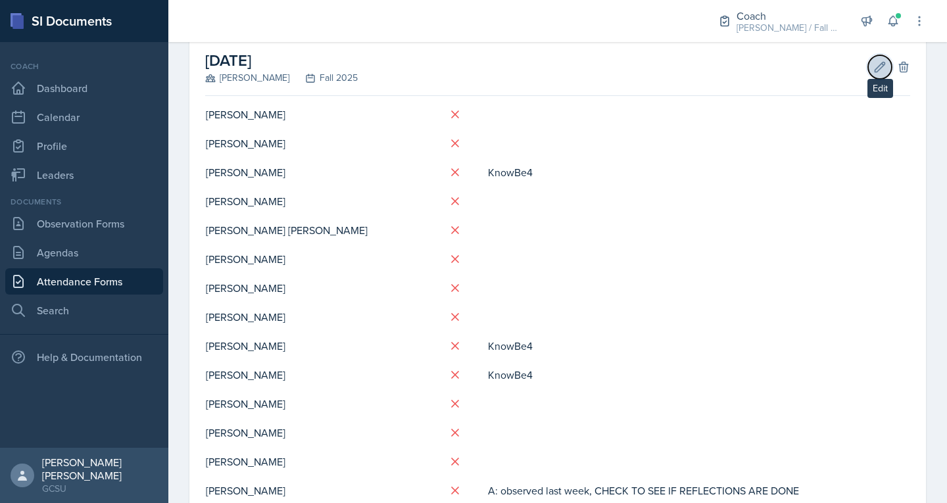
click at [873, 72] on icon at bounding box center [879, 66] width 13 height 13
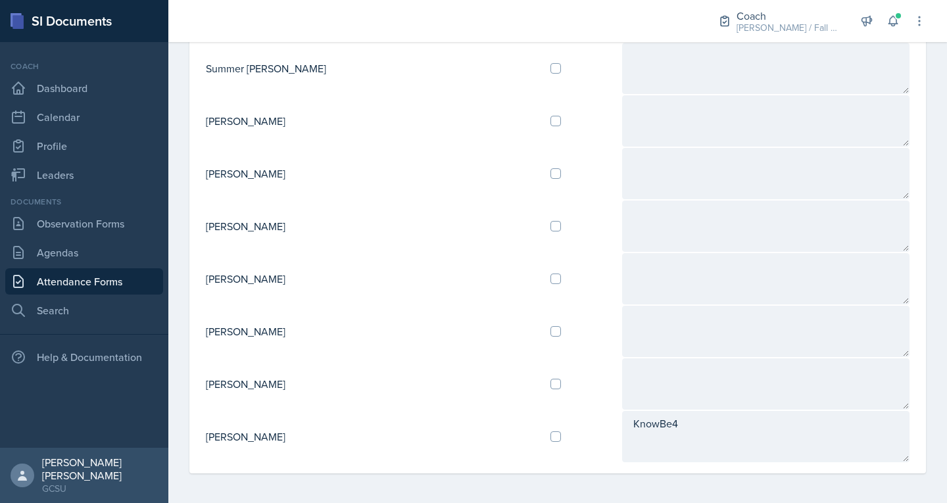
scroll to position [1345, 0]
click at [550, 436] on input "checkbox" at bounding box center [555, 434] width 11 height 11
checkbox input "true"
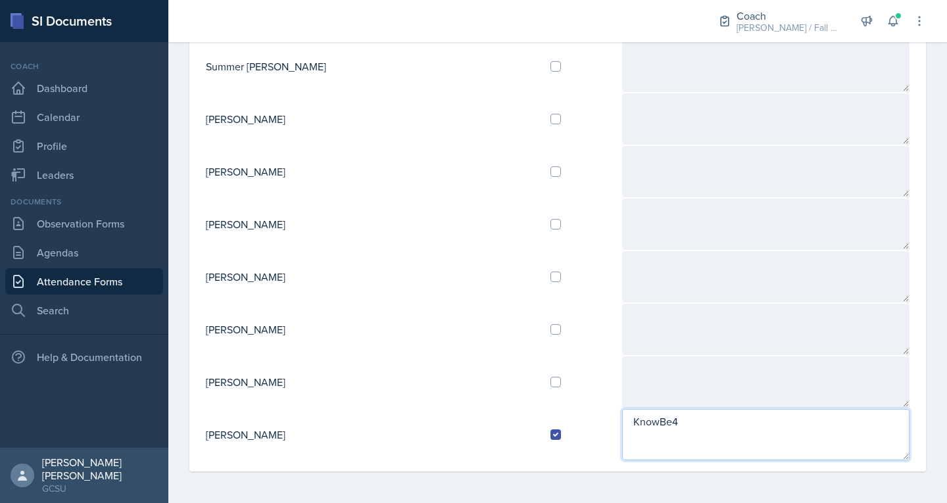
click at [622, 421] on textarea "KnowBe4" at bounding box center [766, 434] width 288 height 51
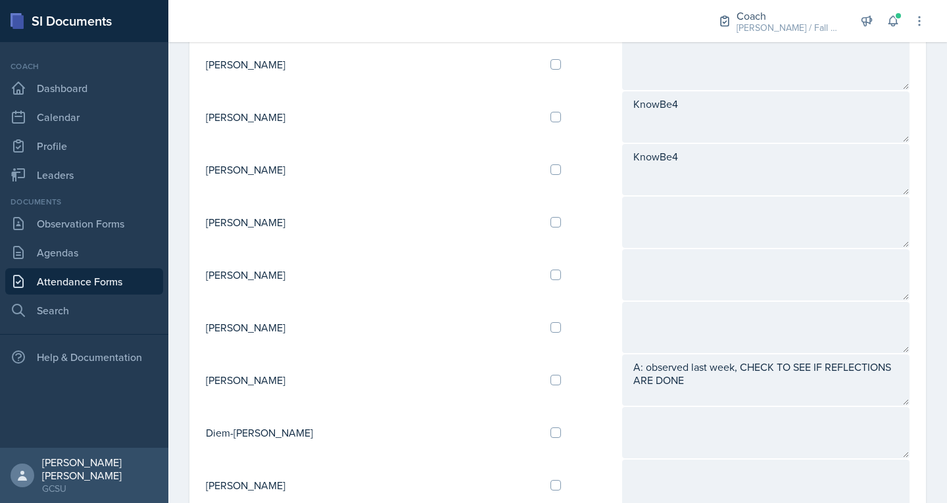
scroll to position [295, 0]
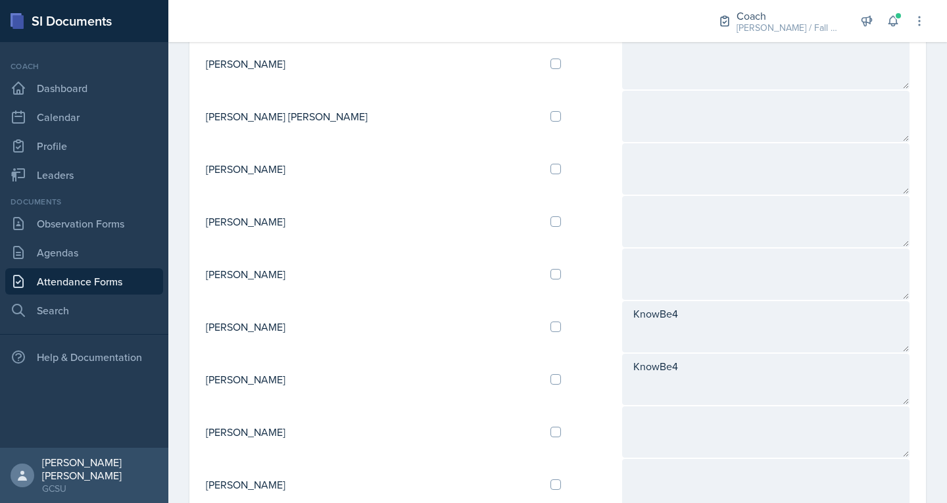
type textarea "She had an online session and it went well. She finished the KnowBe4 training. …"
click at [550, 224] on input "checkbox" at bounding box center [555, 221] width 11 height 11
checkbox input "true"
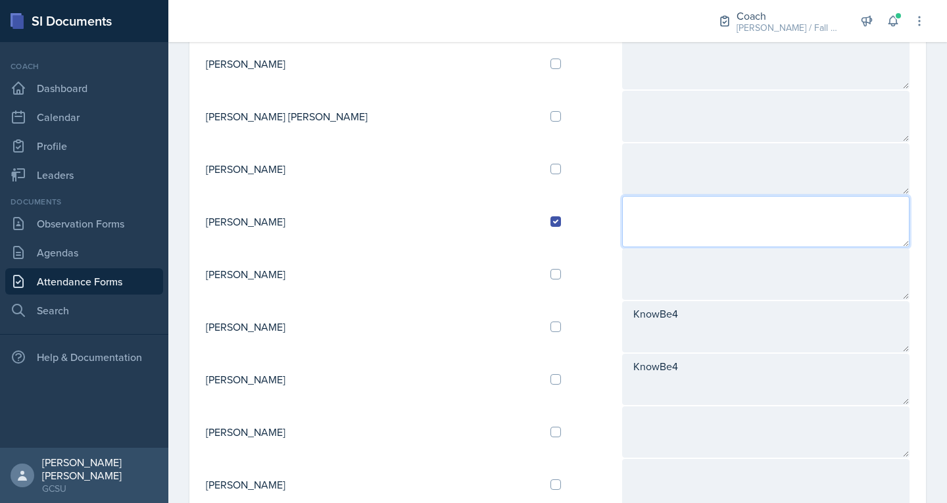
click at [622, 228] on textarea at bounding box center [766, 221] width 288 height 51
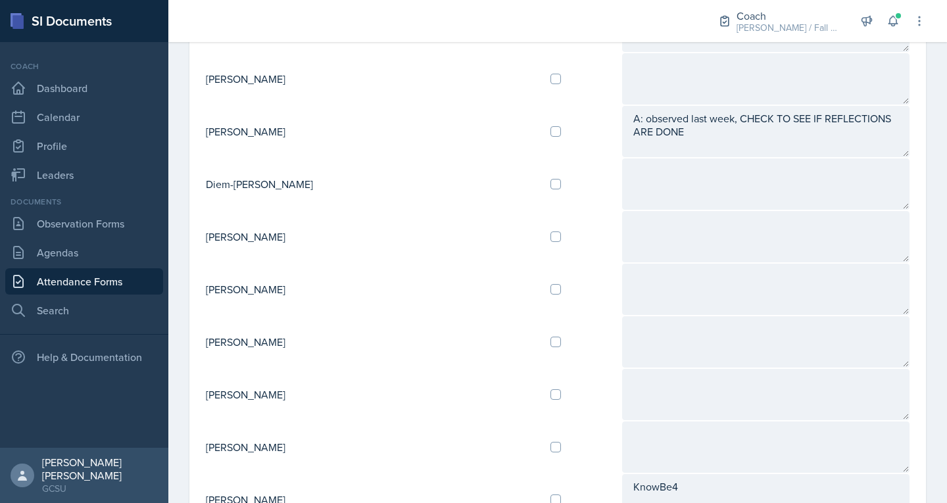
scroll to position [754, 0]
click at [550, 286] on input "checkbox" at bounding box center [555, 288] width 11 height 11
checkbox input "true"
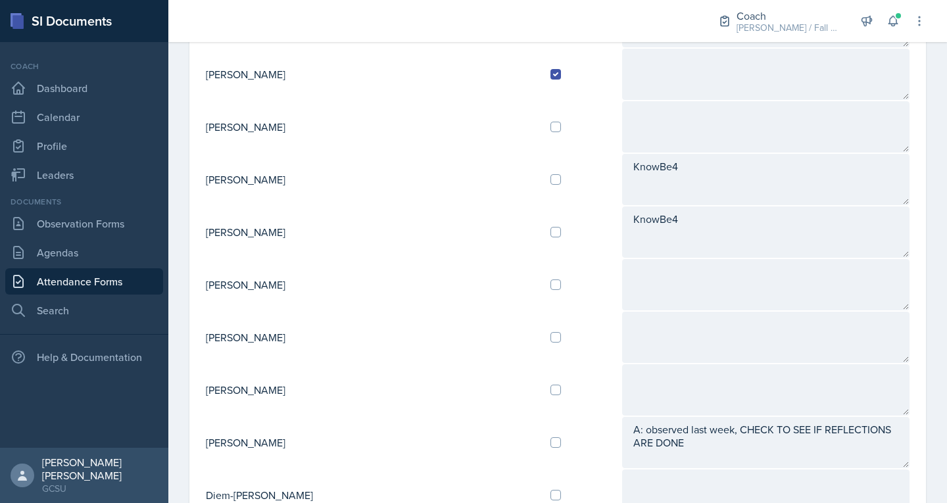
scroll to position [1345, 0]
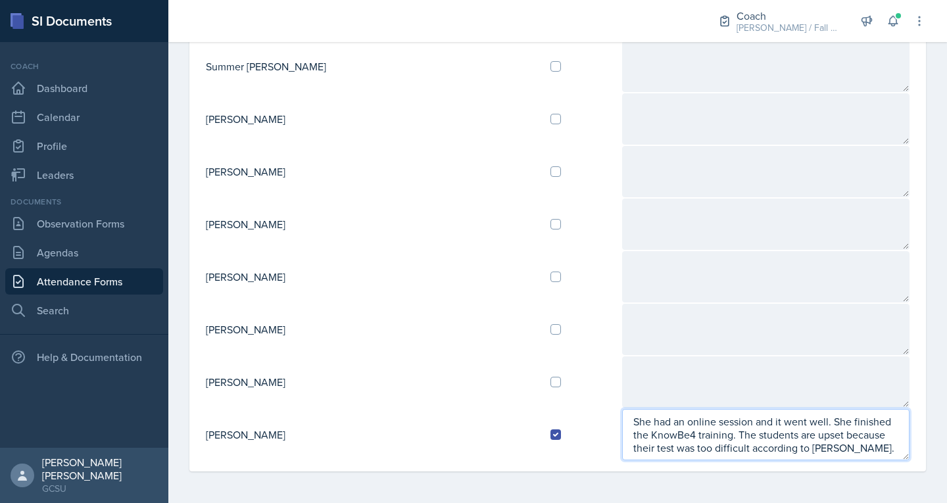
click at [622, 421] on textarea "She had an online session and it went well. She finished the KnowBe4 training. …" at bounding box center [766, 434] width 288 height 51
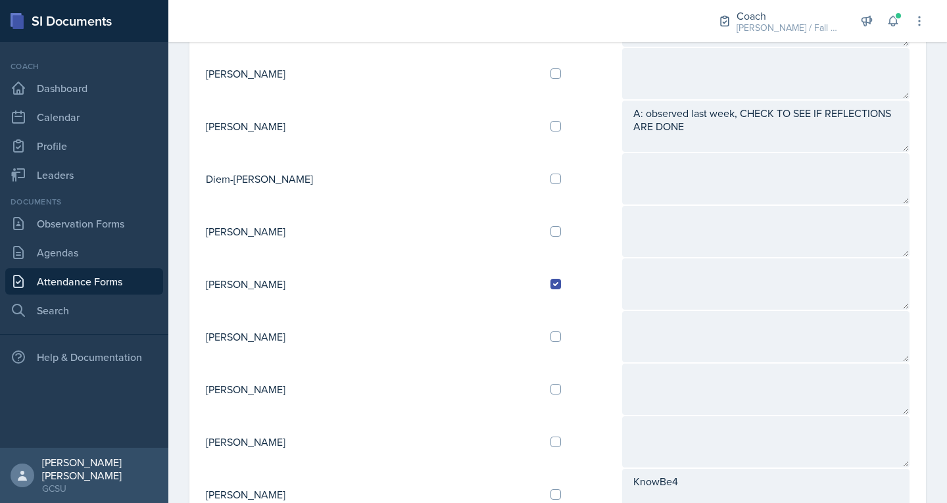
scroll to position [758, 0]
type textarea "C: She had an online session and it went well. She finished the KnowBe4 trainin…"
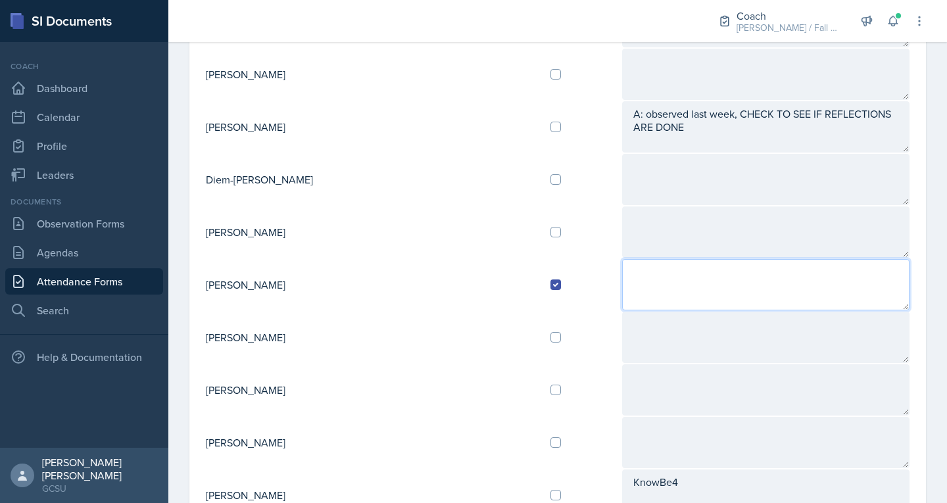
click at [635, 280] on textarea at bounding box center [766, 284] width 288 height 51
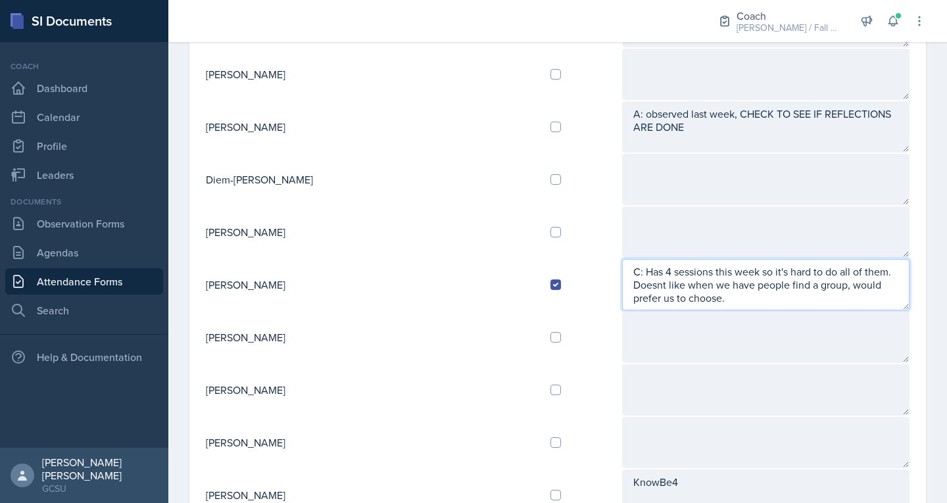
type textarea "C: Has 4 sessions this week so it's hard to do all of them. Doesnt like when we…"
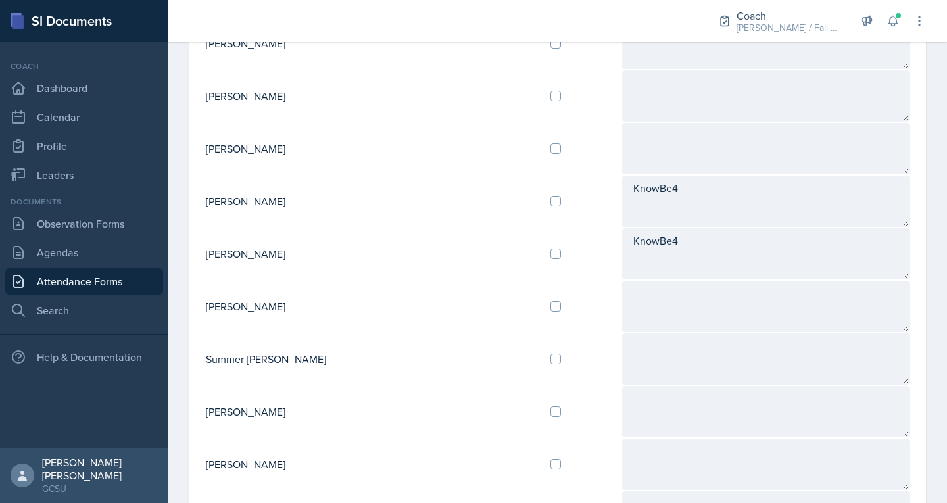
scroll to position [1055, 0]
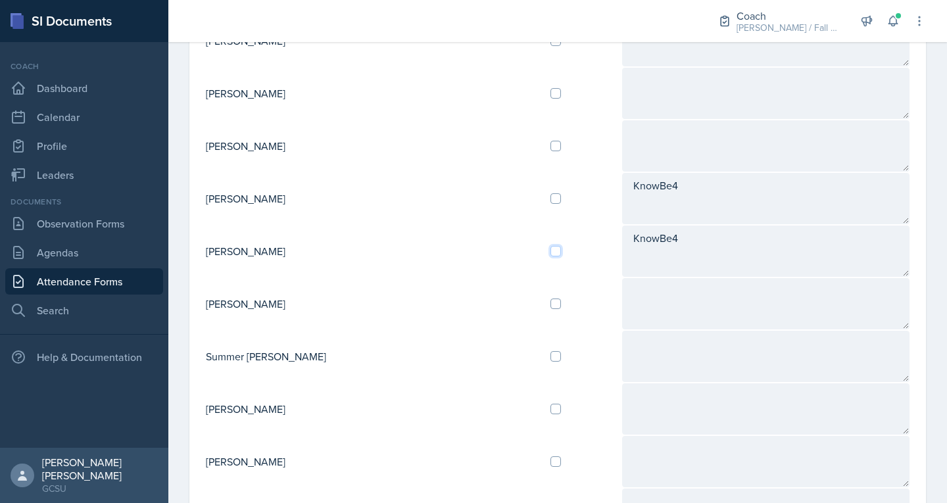
click at [550, 247] on input "checkbox" at bounding box center [555, 251] width 11 height 11
checkbox input "true"
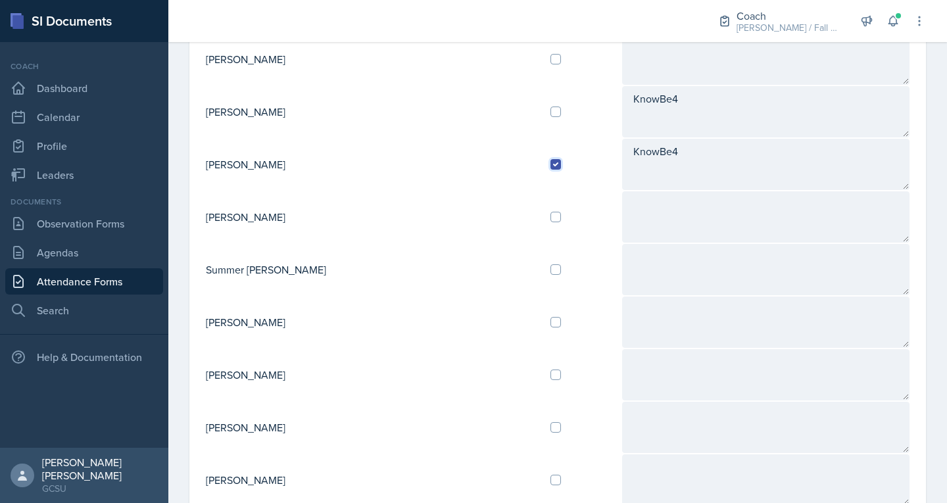
scroll to position [1142, 0]
click at [550, 324] on input "checkbox" at bounding box center [555, 321] width 11 height 11
checkbox input "true"
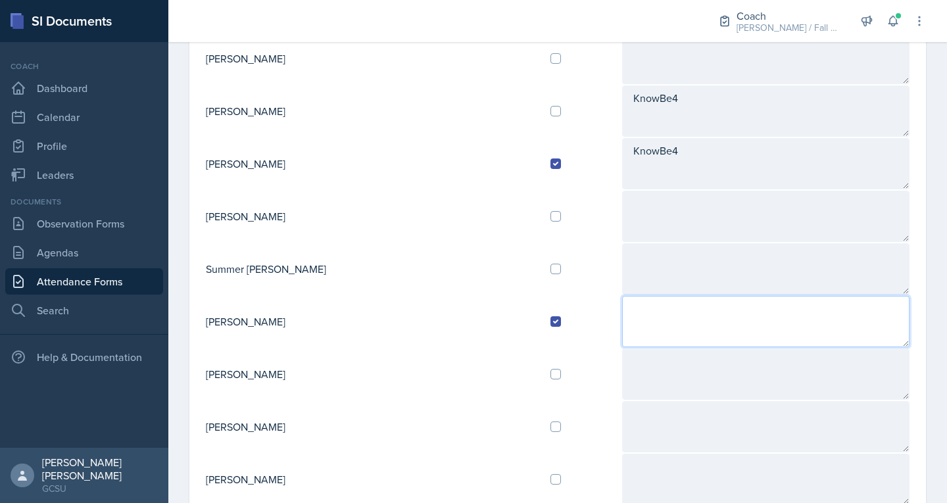
click at [622, 333] on textarea at bounding box center [766, 321] width 288 height 51
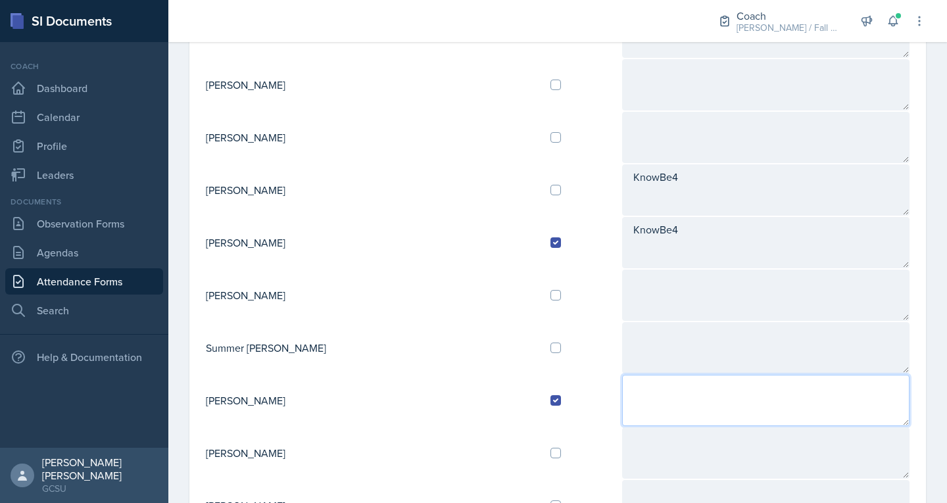
scroll to position [1063, 0]
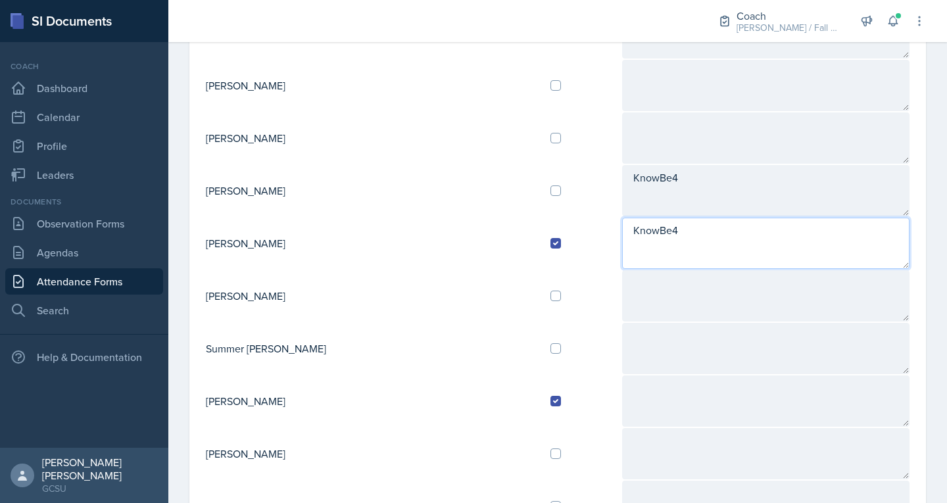
click at [623, 228] on textarea "KnowBe4" at bounding box center [766, 243] width 288 height 51
click at [622, 232] on textarea "KnowBe4" at bounding box center [766, 243] width 288 height 51
click at [871, 233] on textarea "She enjoyed the fact that we can talk about the session. KnowBe4" at bounding box center [766, 243] width 288 height 51
click at [736, 249] on textarea "She enjoyed the fact that we can talk about the session. She's doing the KnowBe4" at bounding box center [766, 243] width 288 height 51
click at [622, 230] on textarea "She enjoyed the fact that we can talk about the session. She's doing the KnowBe…" at bounding box center [766, 243] width 288 height 51
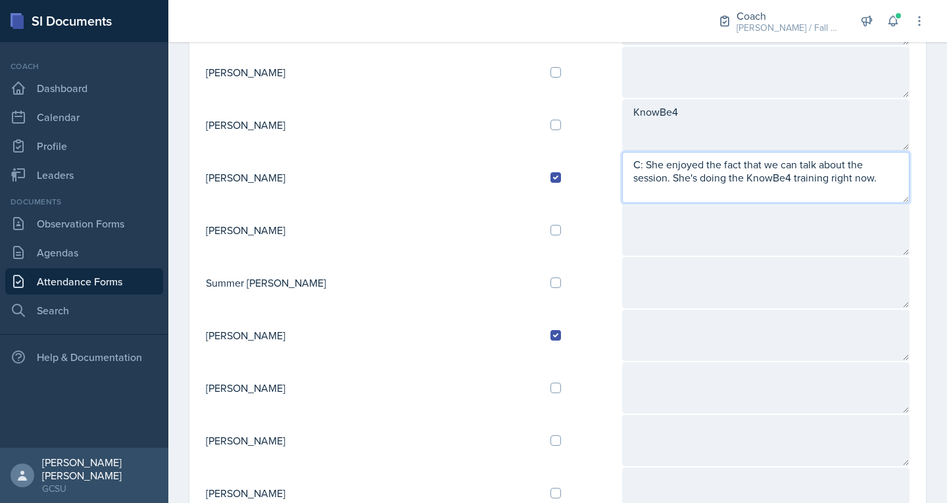
scroll to position [1135, 0]
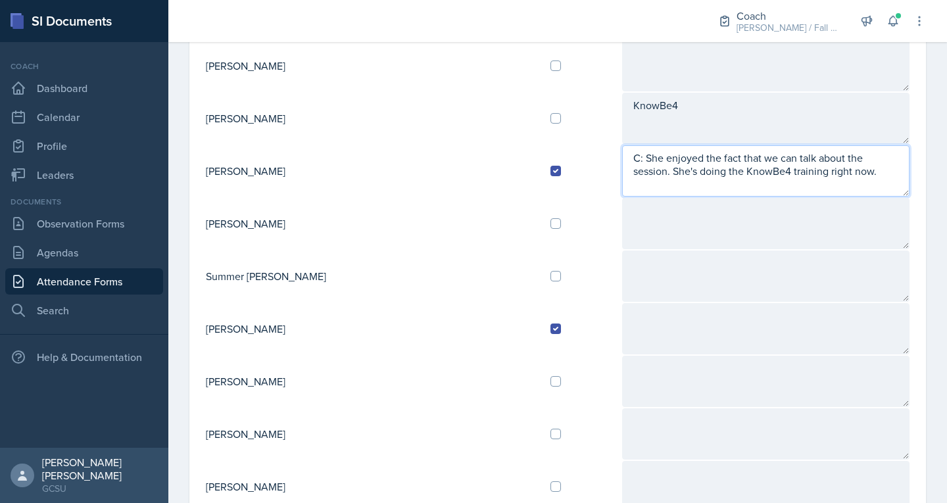
type textarea "C: She enjoyed the fact that we can talk about the session. She's doing the Kno…"
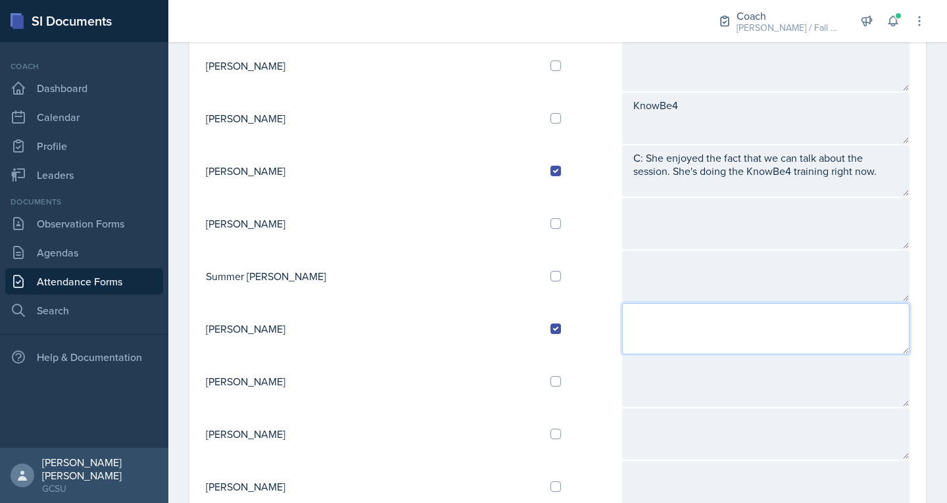
click at [622, 314] on textarea at bounding box center [766, 328] width 288 height 51
click at [622, 319] on textarea "C: lSessions have been fine" at bounding box center [766, 328] width 288 height 51
click at [719, 321] on textarea "C: Sessions have been fine" at bounding box center [766, 328] width 288 height 51
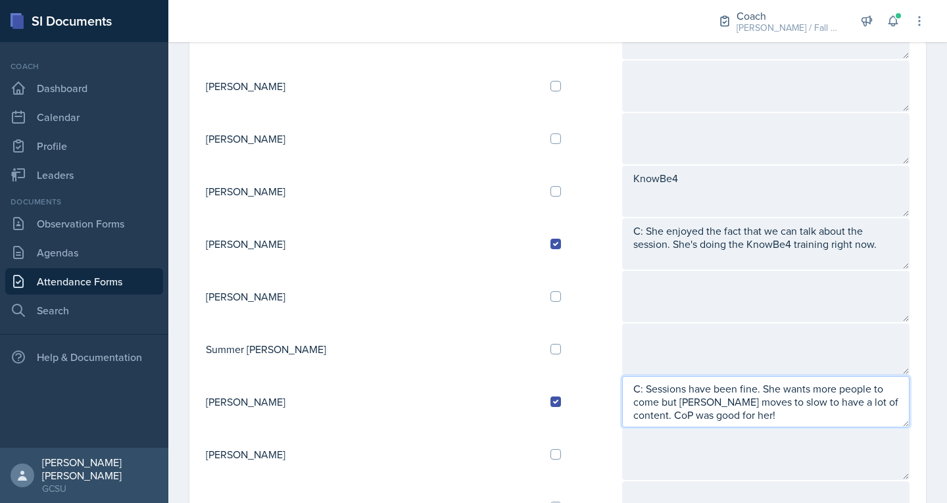
scroll to position [1059, 0]
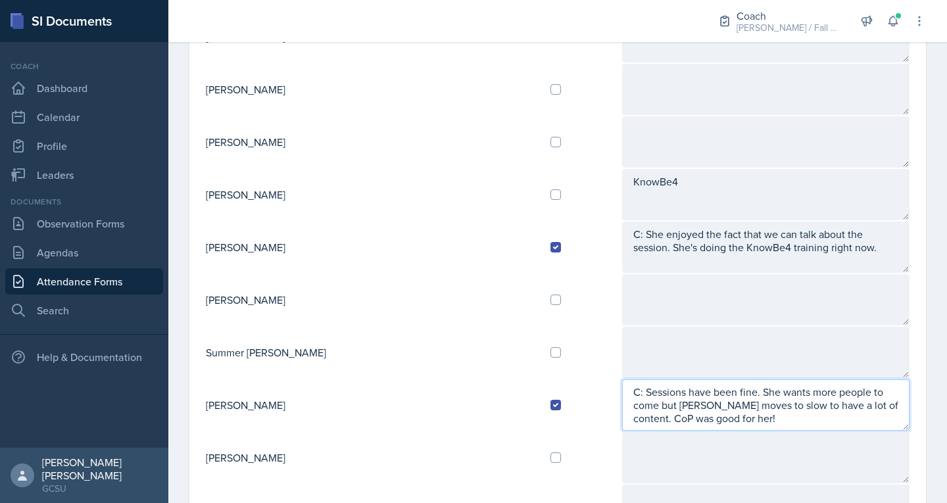
type textarea "C: Sessions have been fine. She wants more people to come but [PERSON_NAME] mov…"
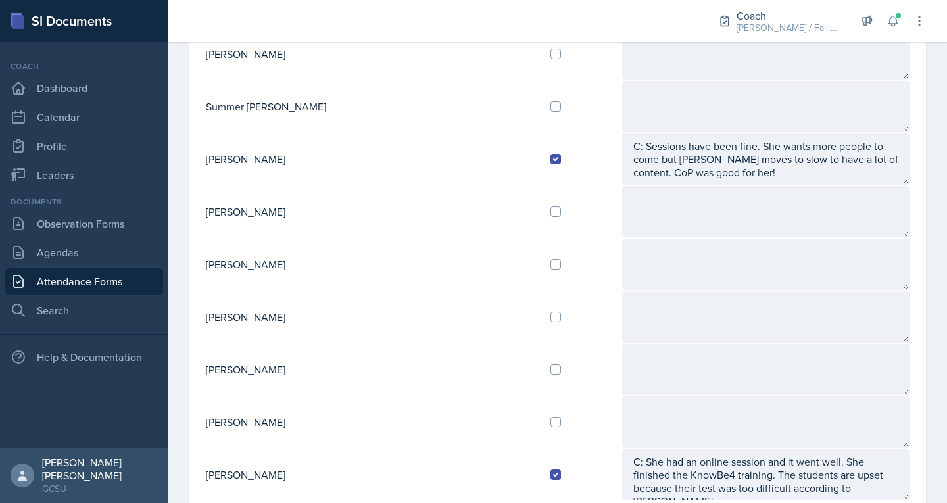
scroll to position [1345, 0]
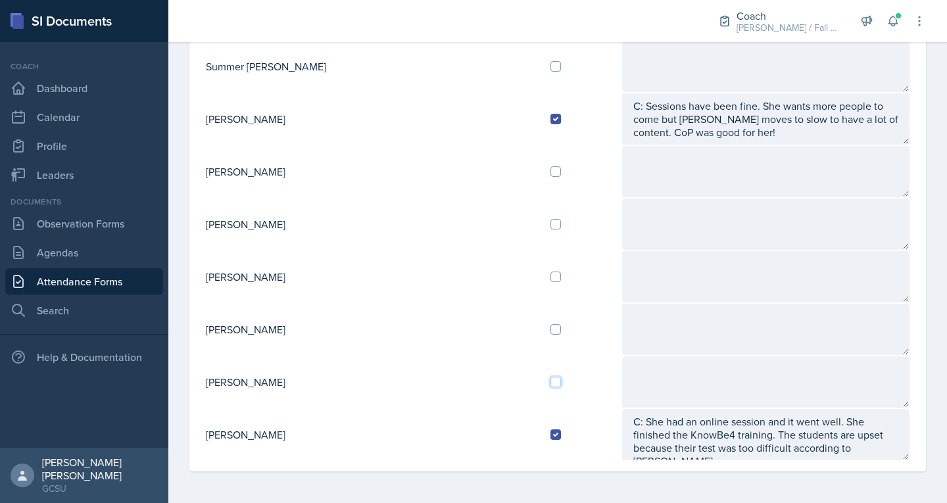
click at [550, 380] on input "checkbox" at bounding box center [555, 382] width 11 height 11
checkbox input "true"
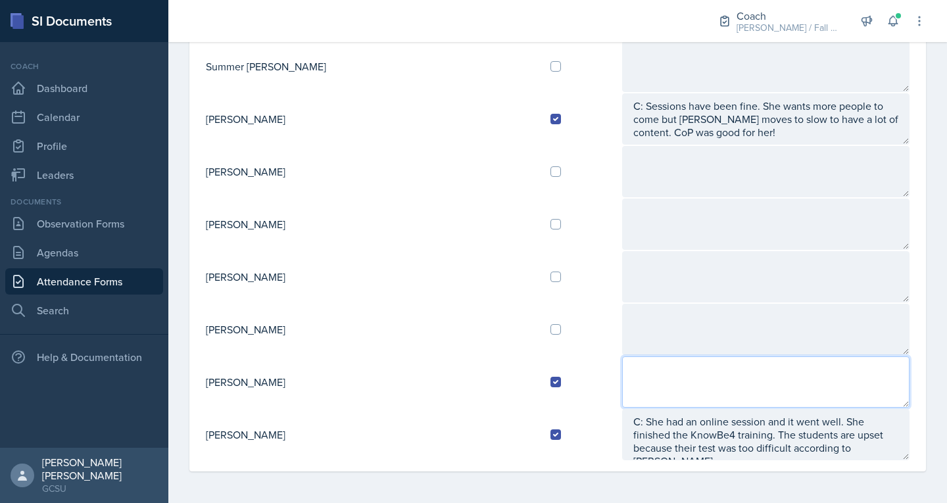
click at [622, 380] on textarea at bounding box center [766, 381] width 288 height 51
click at [859, 368] on textarea "C: [PERSON_NAME] yelled at her in the middle of class and it made her ffel real…" at bounding box center [766, 381] width 288 height 51
click at [625, 387] on textarea "C: [PERSON_NAME] yelled at her in the middle of class and it made her feel real…" at bounding box center [766, 381] width 288 height 51
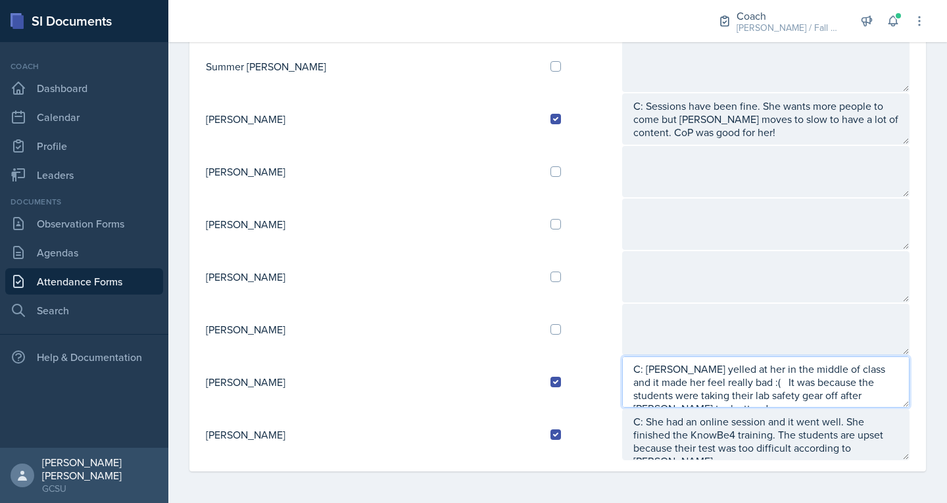
type textarea "C: [PERSON_NAME] yelled at her in the middle of class and it made her feel real…"
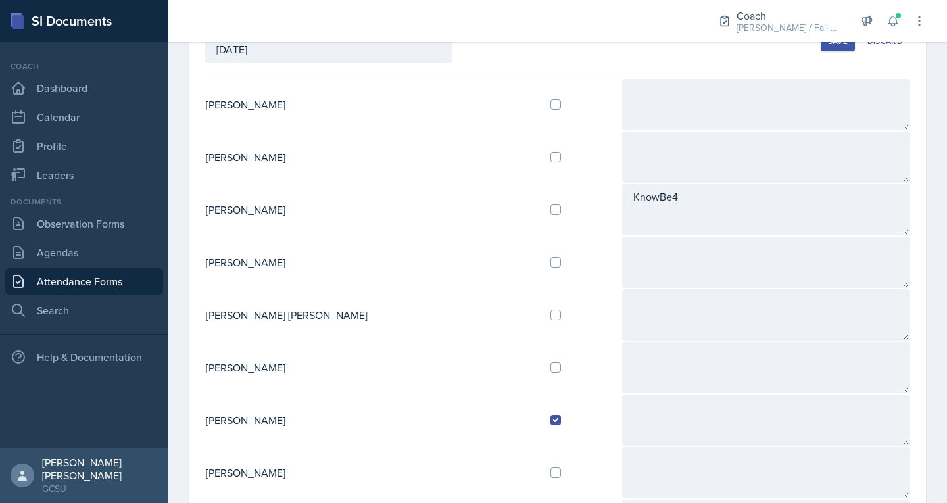
scroll to position [0, 0]
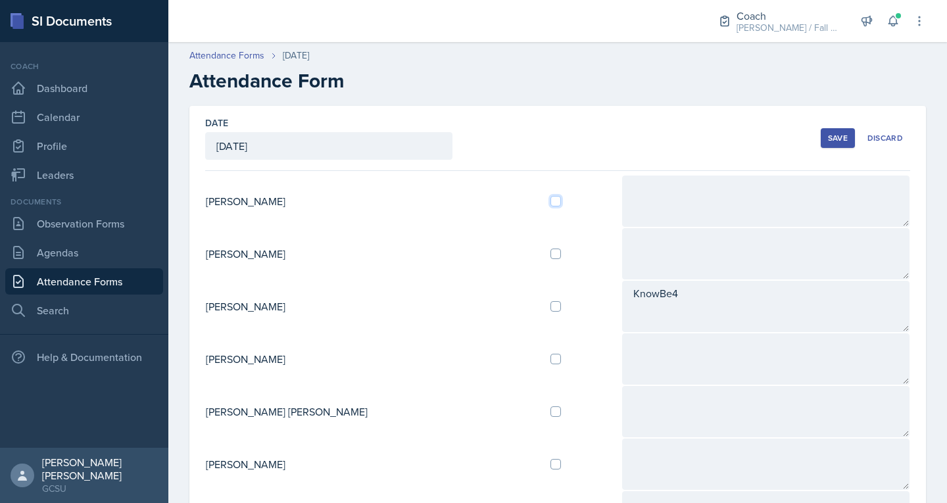
click at [550, 205] on input "checkbox" at bounding box center [555, 201] width 11 height 11
checkbox input "true"
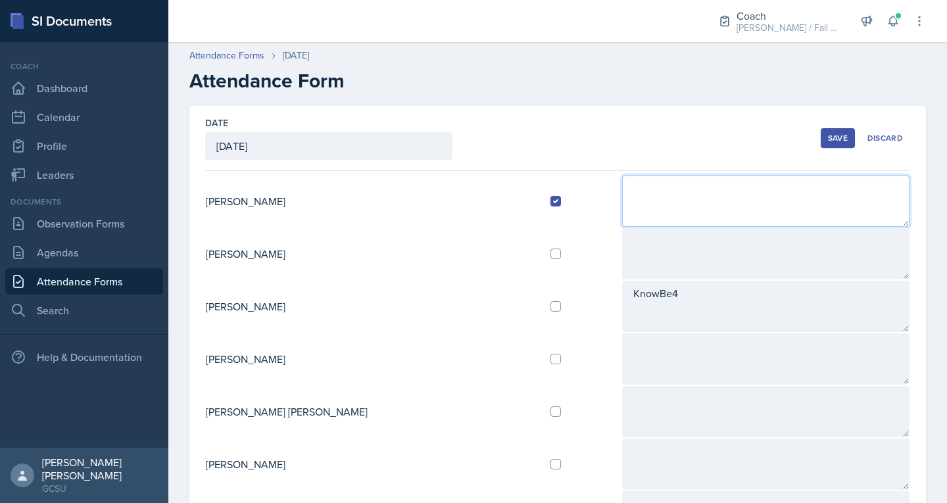
click at [622, 204] on textarea at bounding box center [766, 201] width 288 height 51
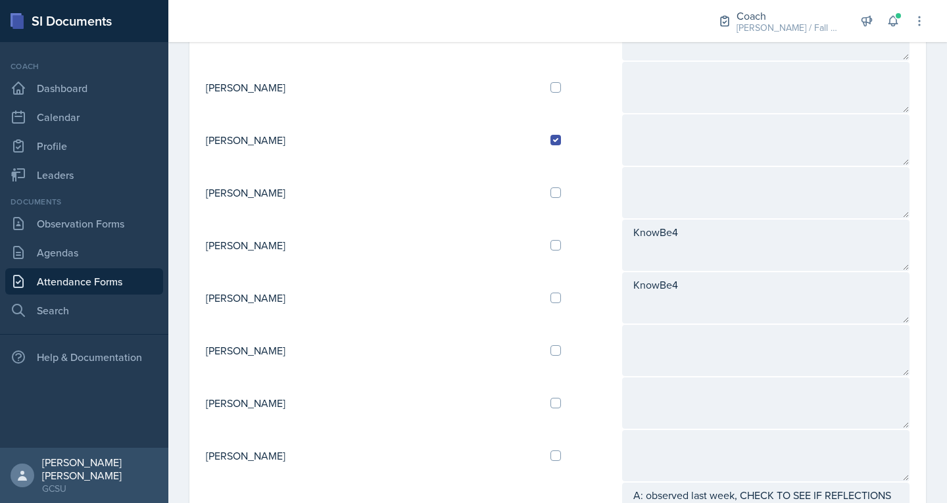
scroll to position [374, 0]
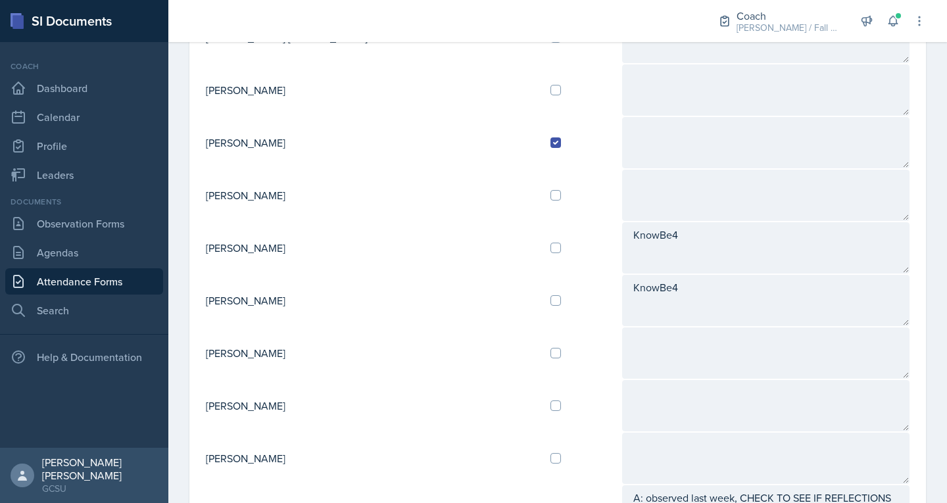
type textarea "C:"
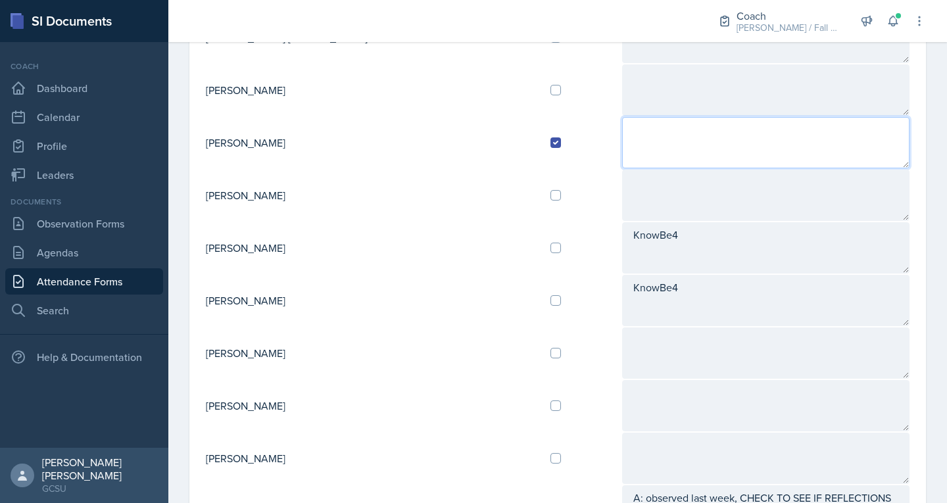
click at [622, 150] on textarea at bounding box center [766, 142] width 288 height 51
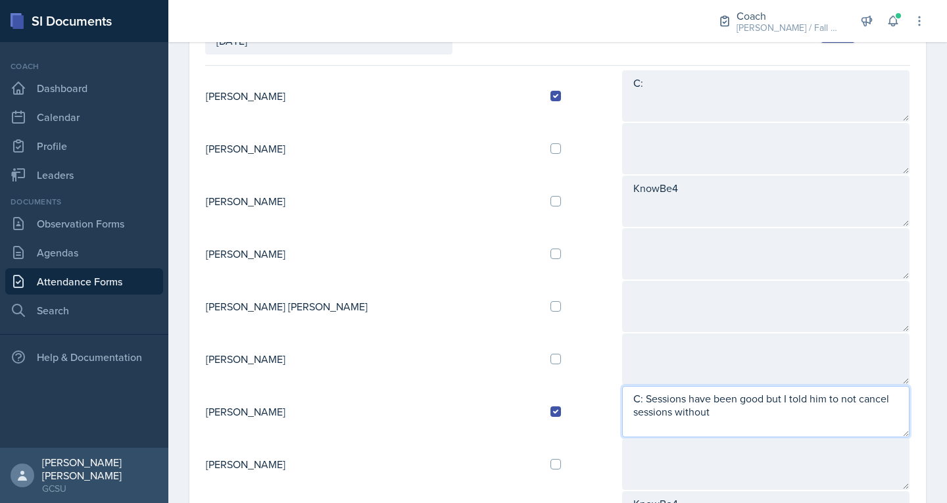
scroll to position [0, 0]
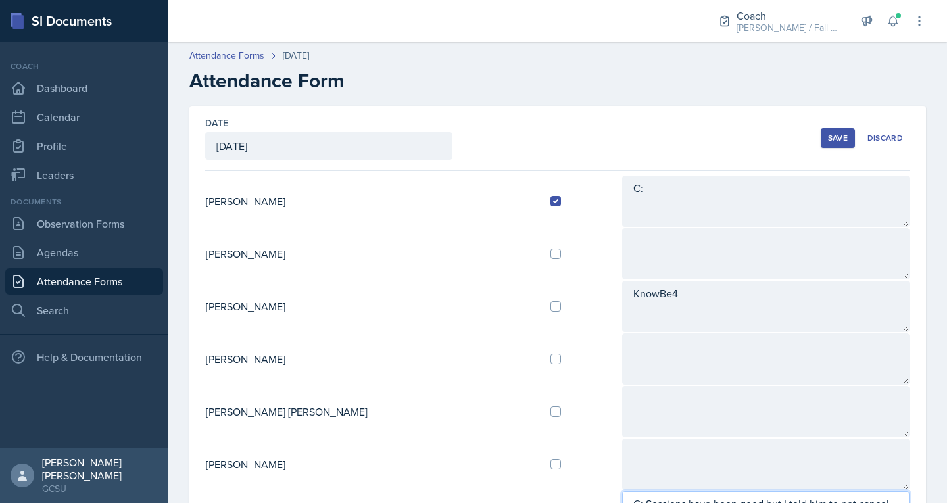
type textarea "C: Sessions have been good but I told him to not cancel sessions without"
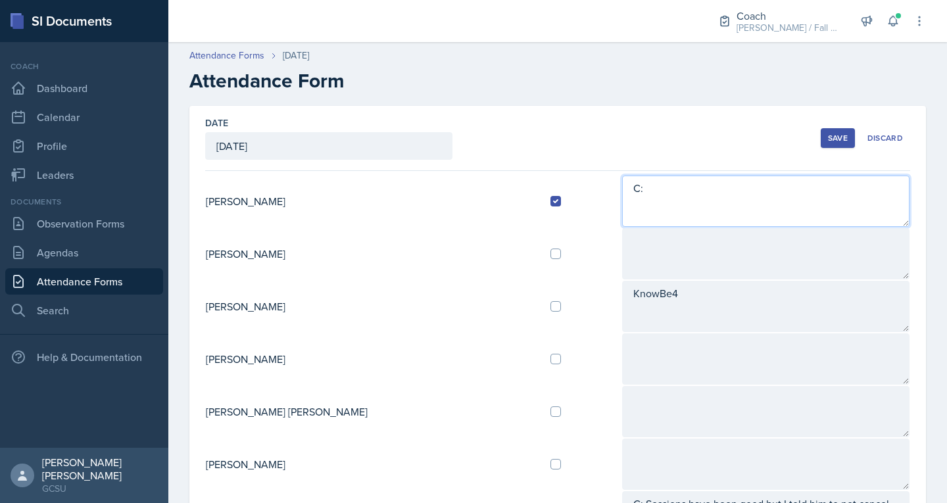
click at [622, 185] on textarea "C:" at bounding box center [766, 201] width 288 height 51
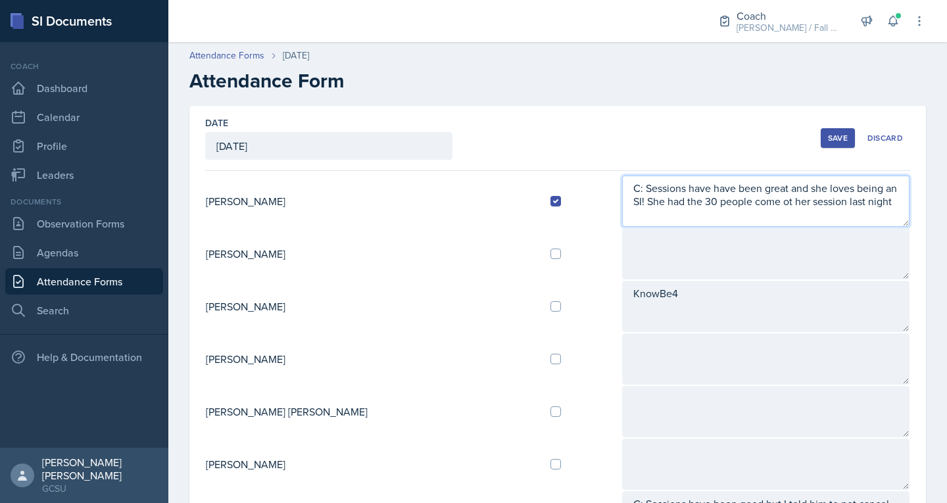
click at [667, 206] on textarea "C: Sessions have have been great and she loves being an SI! She had the 30 peop…" at bounding box center [766, 201] width 288 height 51
click at [780, 215] on textarea "C: Sessions have have been great and she loves being an SI! She had the 30 peop…" at bounding box center [766, 201] width 288 height 51
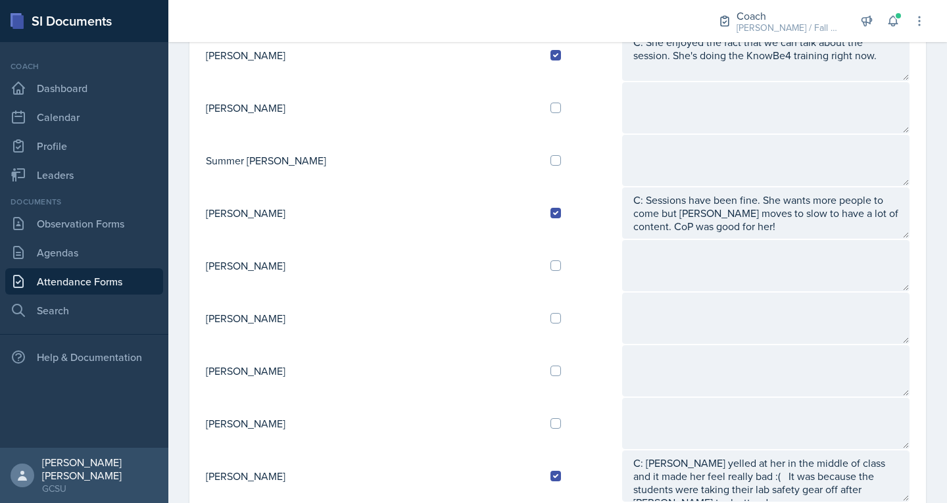
scroll to position [1297, 0]
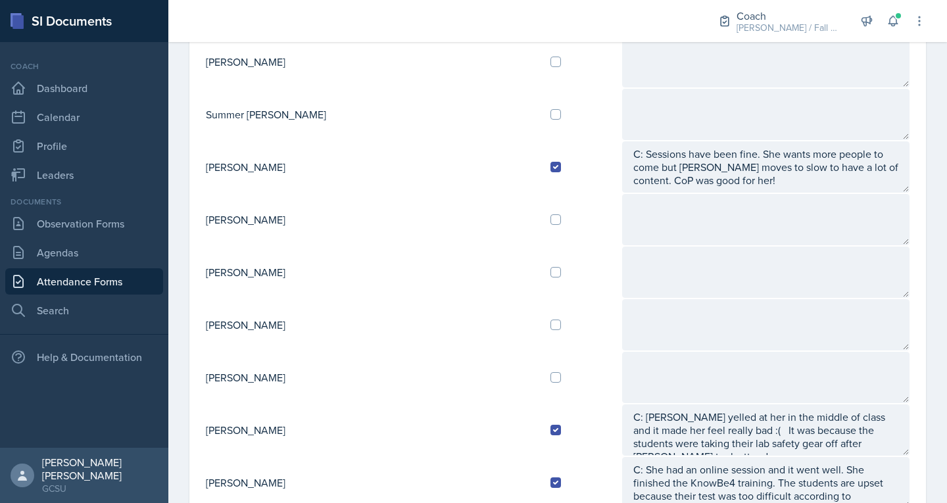
type textarea "C: Sessions have have been great and she loves being an SI! She had the 30 peop…"
click at [550, 378] on input "checkbox" at bounding box center [555, 377] width 11 height 11
checkbox input "true"
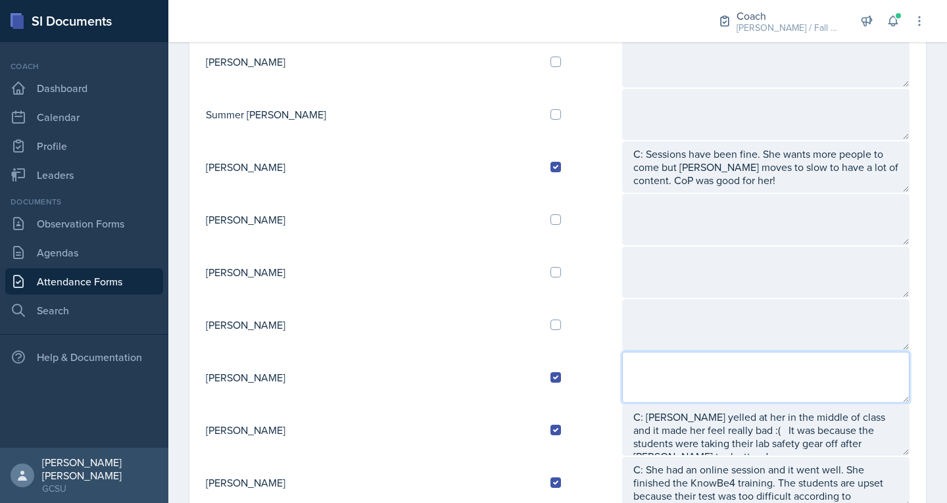
click at [622, 378] on textarea at bounding box center [766, 377] width 288 height 51
type textarea "C:"
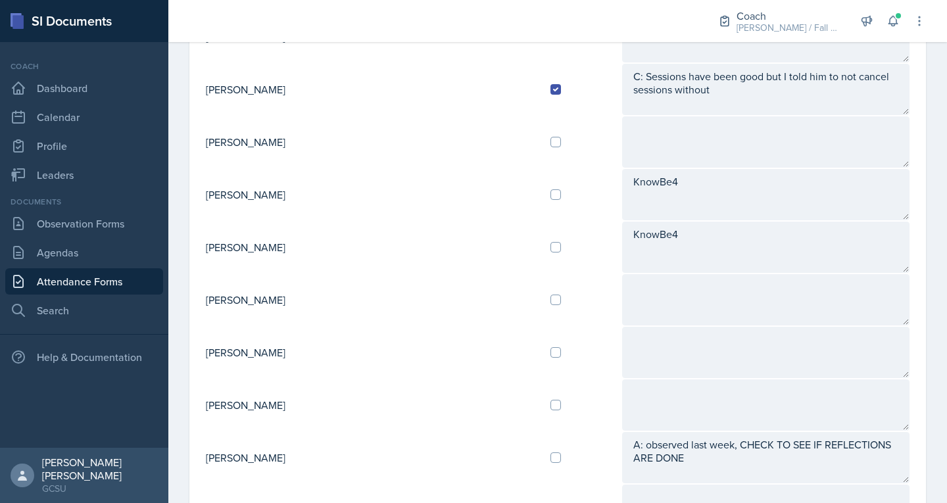
scroll to position [0, 0]
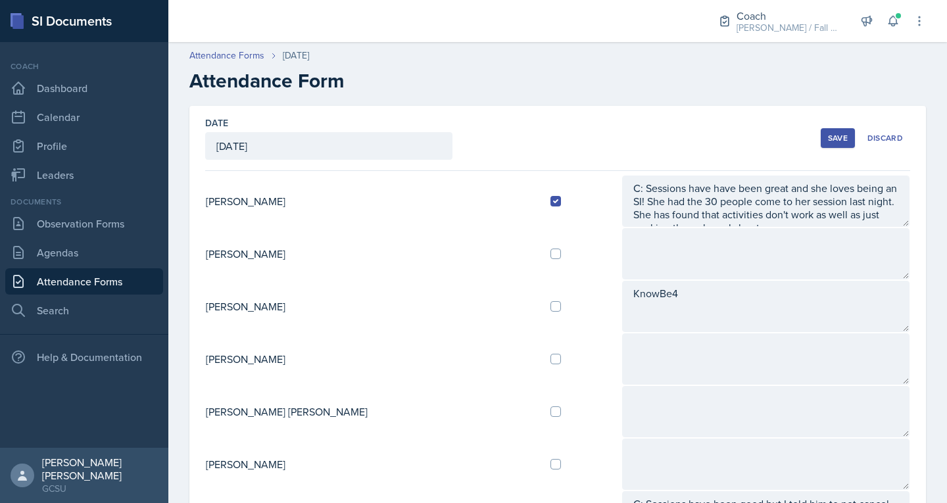
click at [828, 141] on div "Save" at bounding box center [838, 138] width 20 height 11
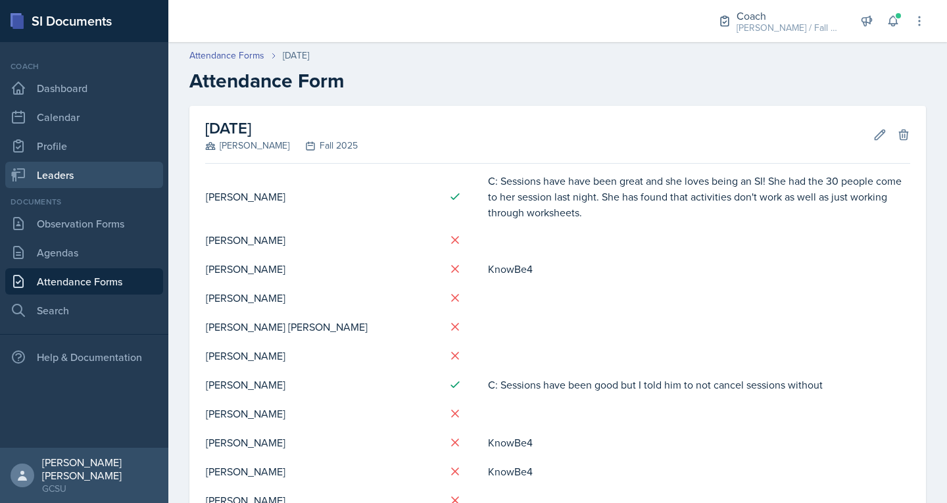
click at [74, 171] on link "Leaders" at bounding box center [84, 175] width 158 height 26
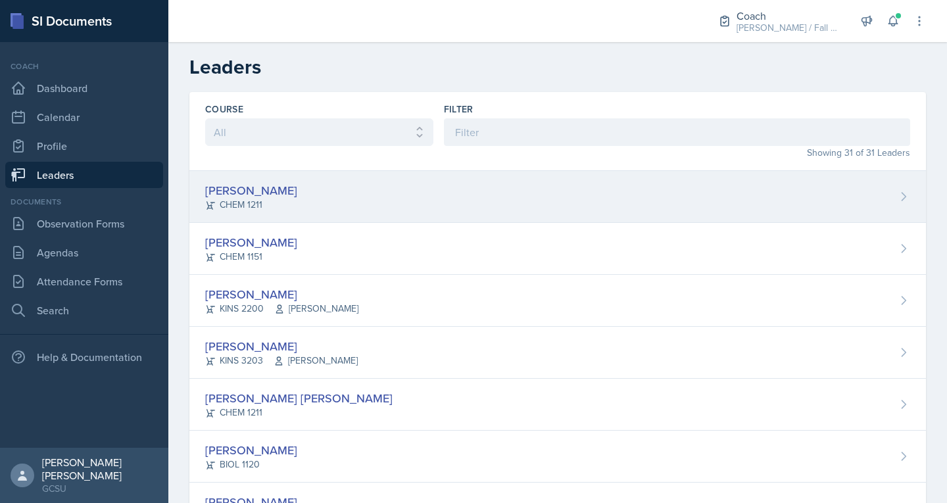
click at [234, 199] on div "CHEM 1211" at bounding box center [251, 205] width 92 height 14
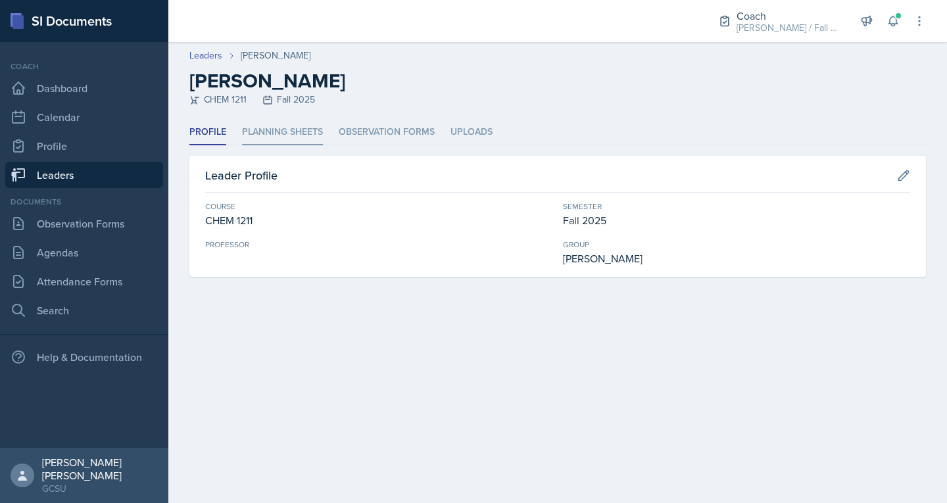
click at [299, 134] on li "Planning Sheets" at bounding box center [282, 133] width 81 height 26
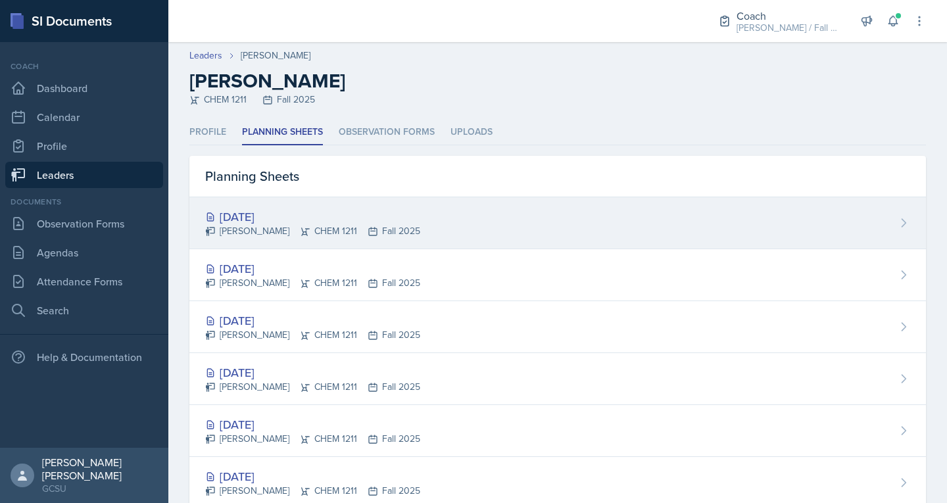
click at [285, 224] on div "[DATE]" at bounding box center [312, 217] width 215 height 18
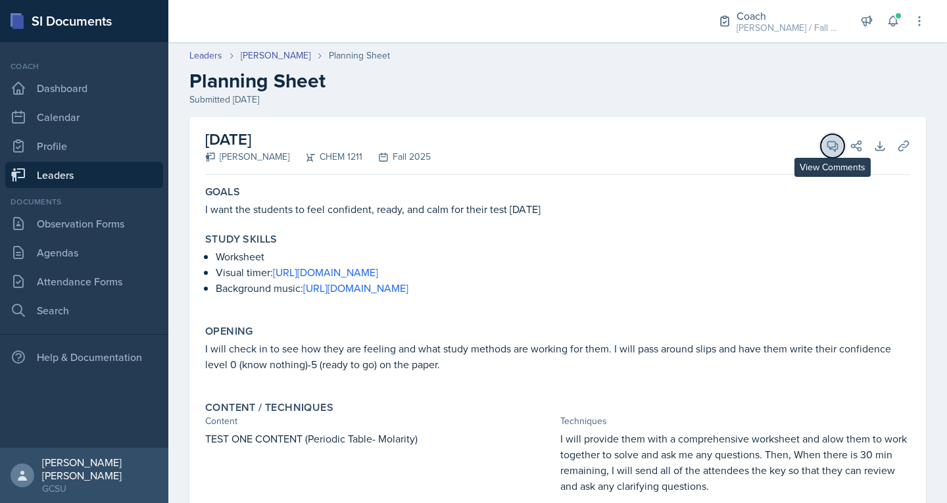
click at [821, 141] on button "View Comments" at bounding box center [833, 146] width 24 height 24
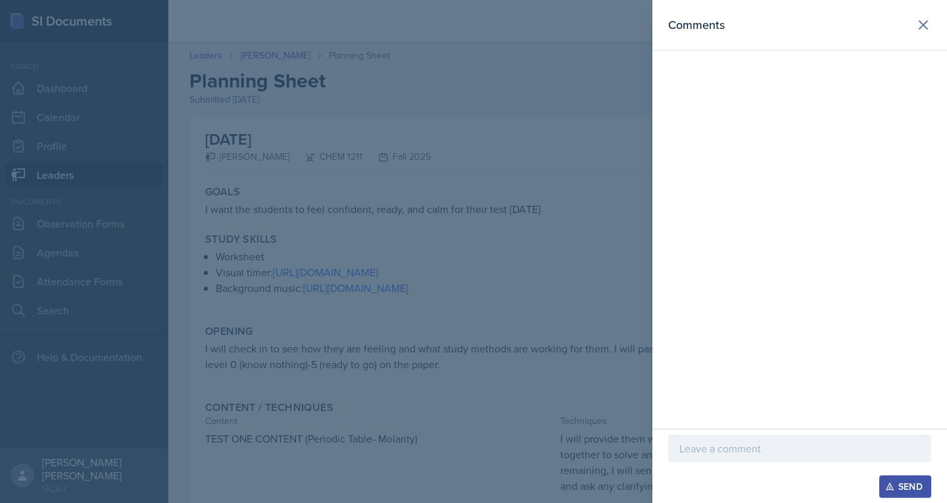
click at [676, 441] on div at bounding box center [799, 449] width 263 height 28
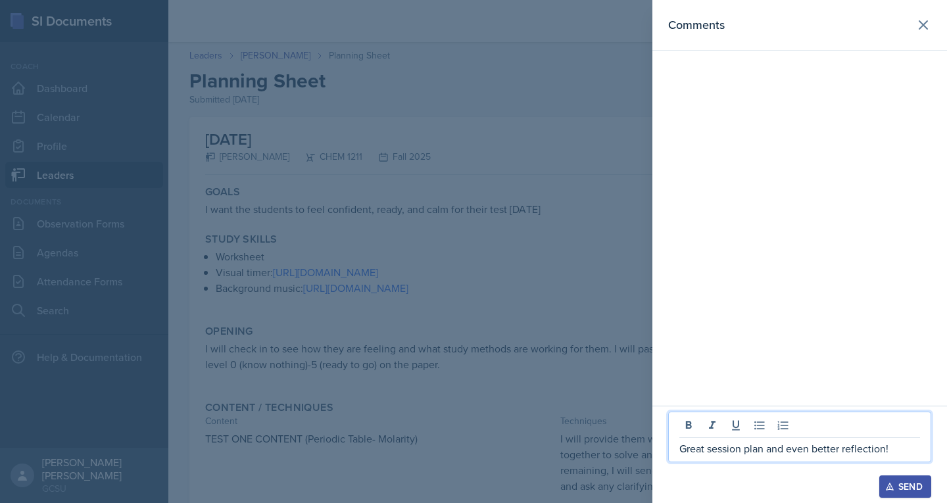
click at [886, 485] on icon "button" at bounding box center [889, 486] width 9 height 9
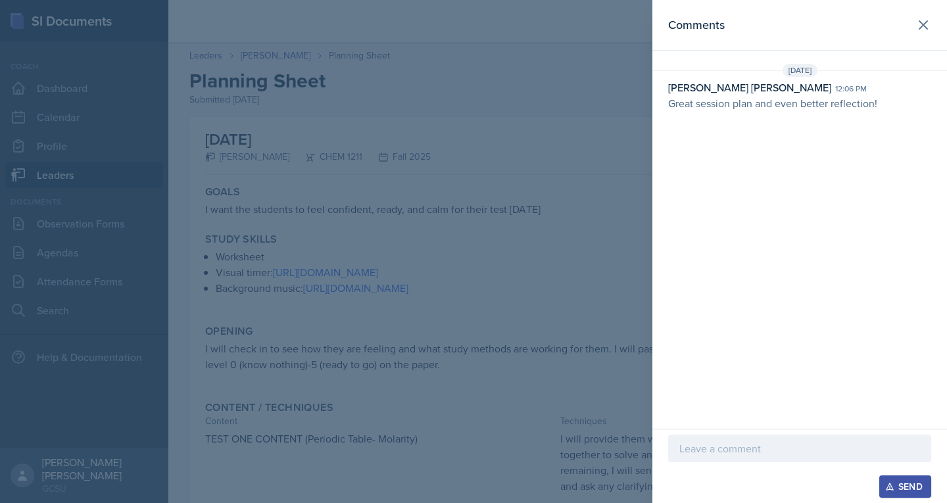
click at [628, 158] on div at bounding box center [473, 251] width 947 height 503
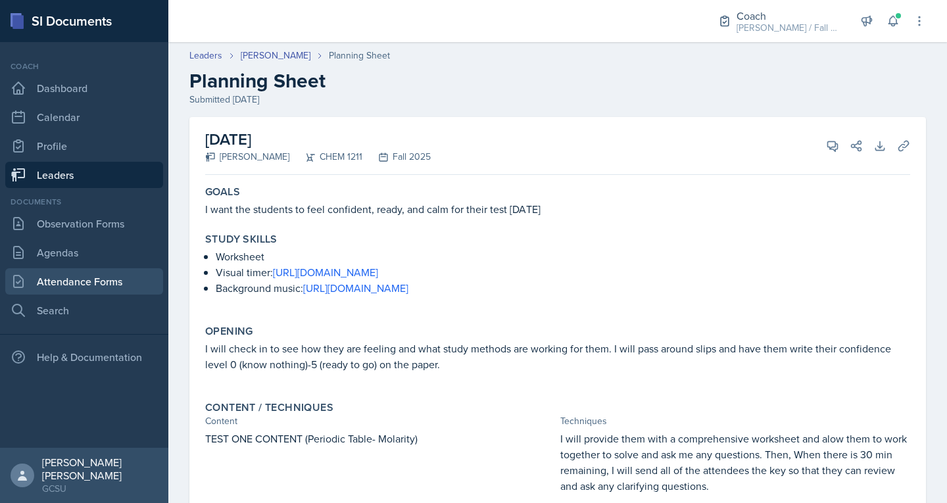
click at [59, 276] on link "Attendance Forms" at bounding box center [84, 281] width 158 height 26
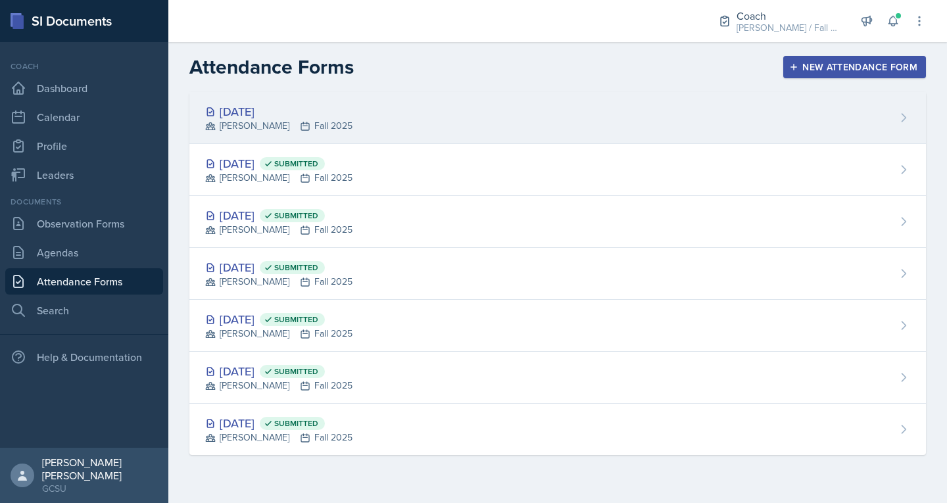
click at [301, 110] on div "[DATE]" at bounding box center [278, 112] width 147 height 18
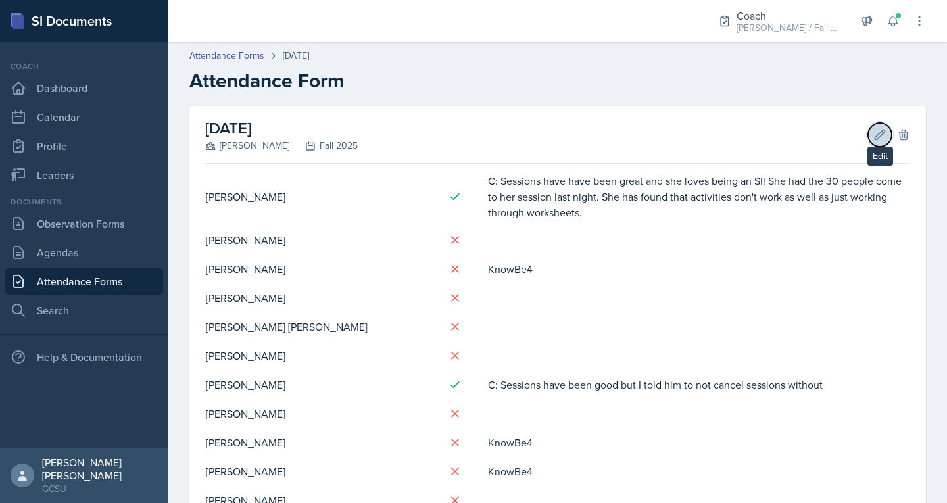
click at [873, 134] on icon at bounding box center [879, 134] width 13 height 13
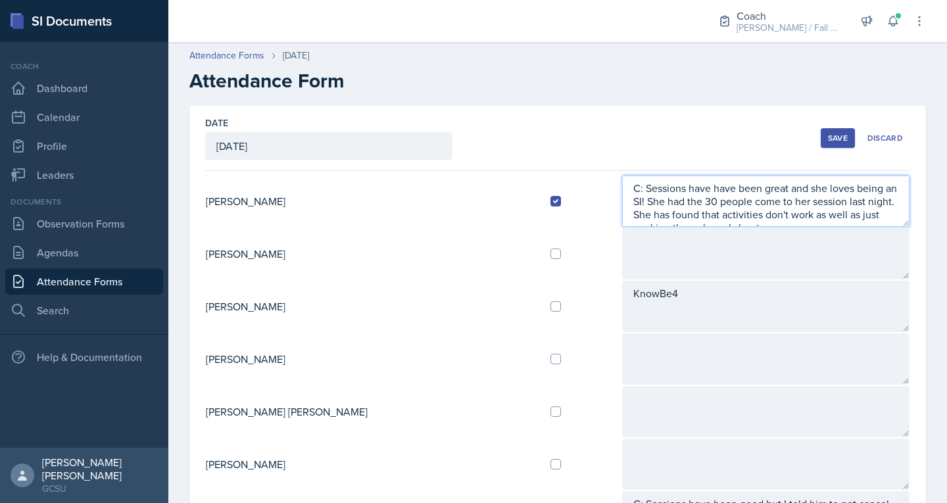
click at [865, 217] on textarea "C: Sessions have have been great and she loves being an SI! She had the 30 peop…" at bounding box center [766, 201] width 288 height 51
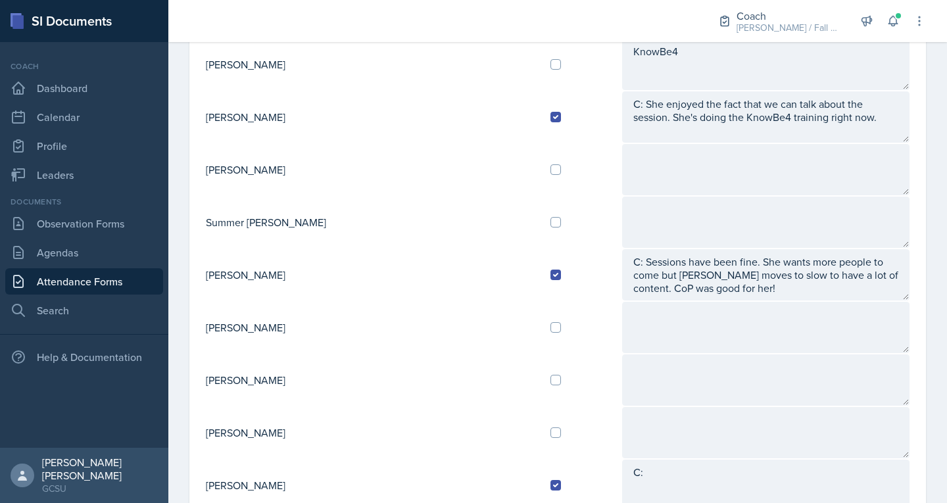
scroll to position [1345, 0]
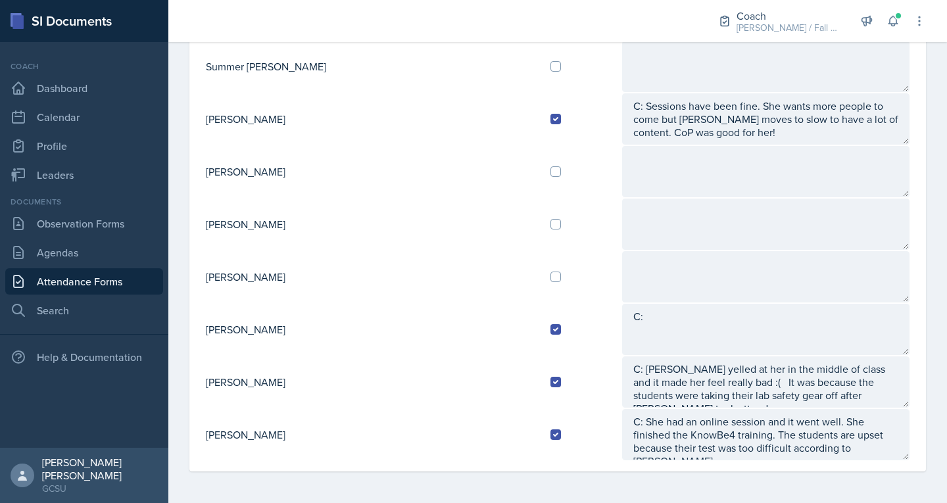
type textarea "C: Sessions have have been great and she loves being an SI! She had the 30 peop…"
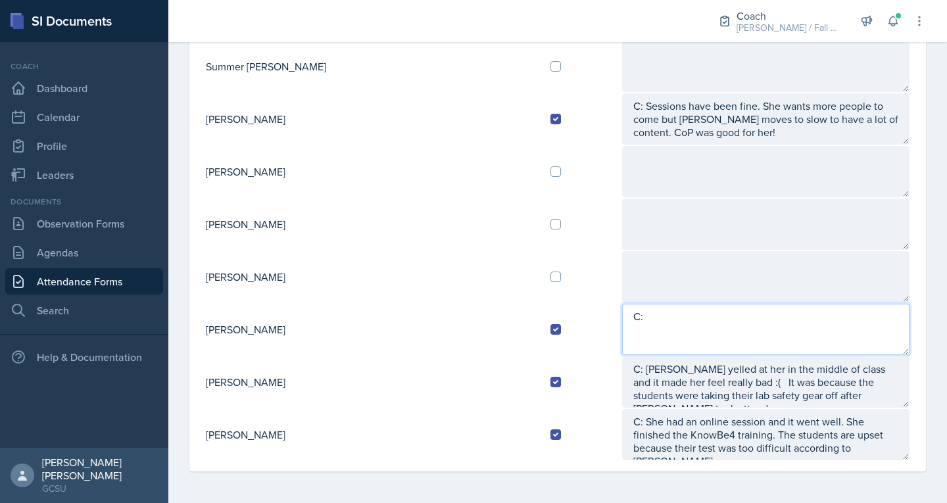
click at [622, 333] on textarea "C:" at bounding box center [766, 329] width 288 height 51
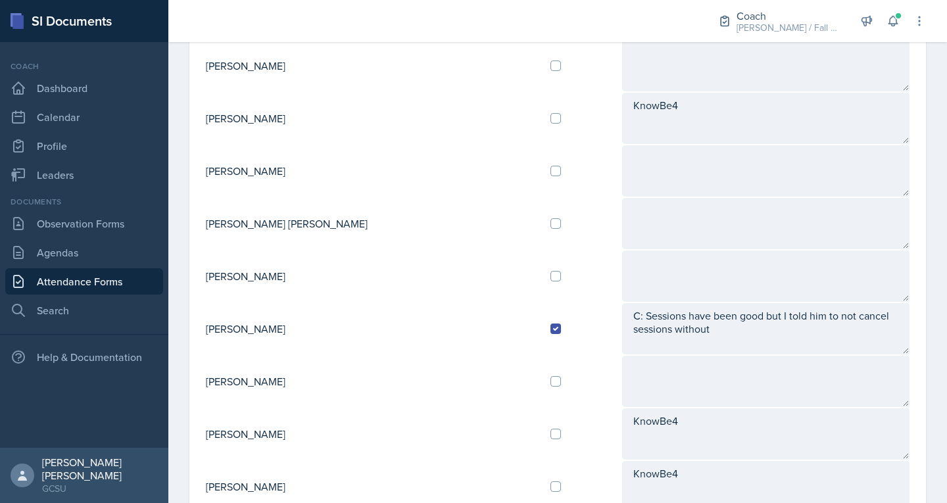
scroll to position [189, 0]
type textarea "C: Sessions have been good but slow. People will come more as they get farther …"
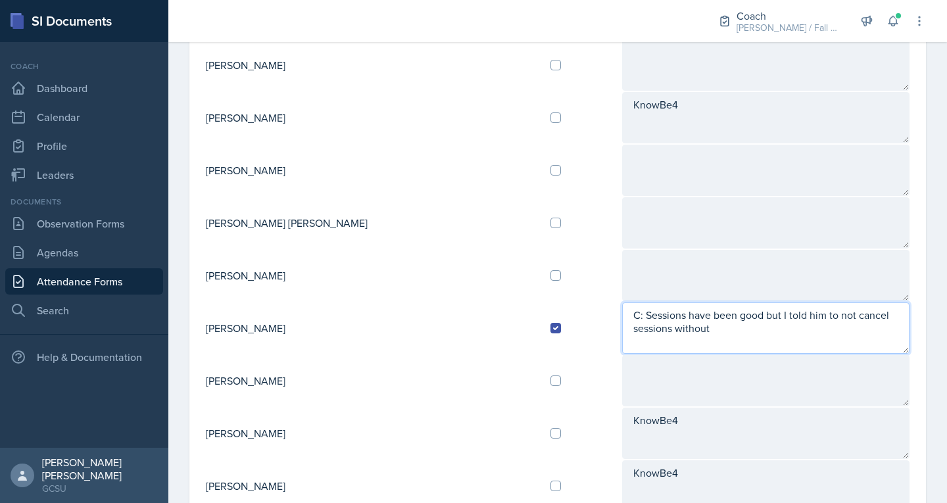
click at [639, 326] on textarea "C: Sessions have been good but I told him to not cancel sessions without" at bounding box center [766, 327] width 288 height 51
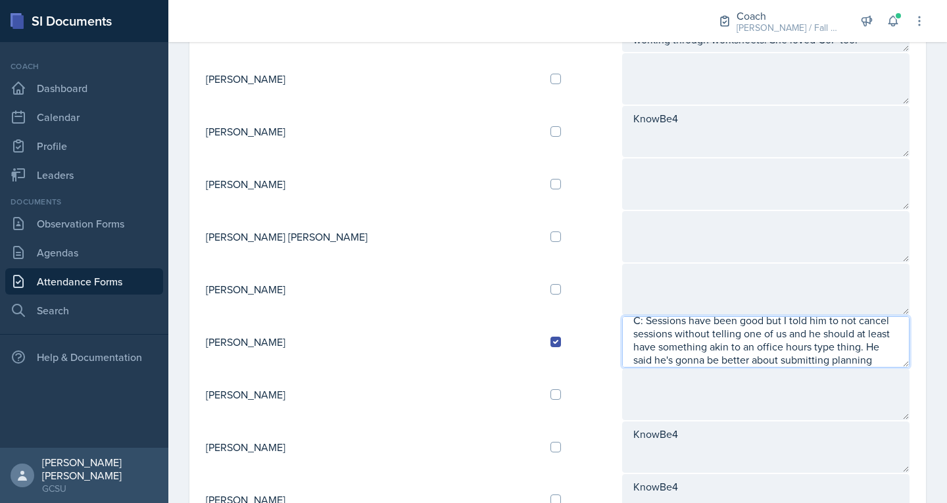
scroll to position [0, 0]
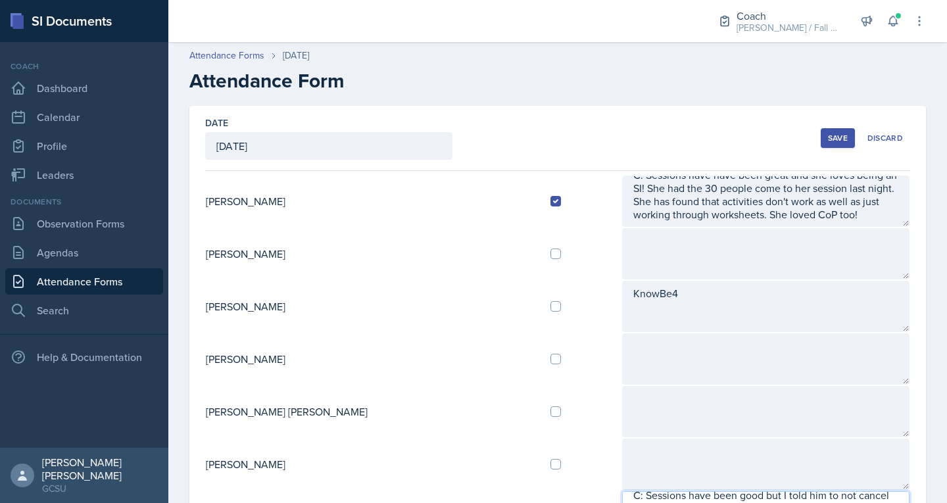
type textarea "C: Sessions have been good but I told him to not cancel sessions without tellin…"
click at [836, 133] on div "Save" at bounding box center [838, 138] width 20 height 11
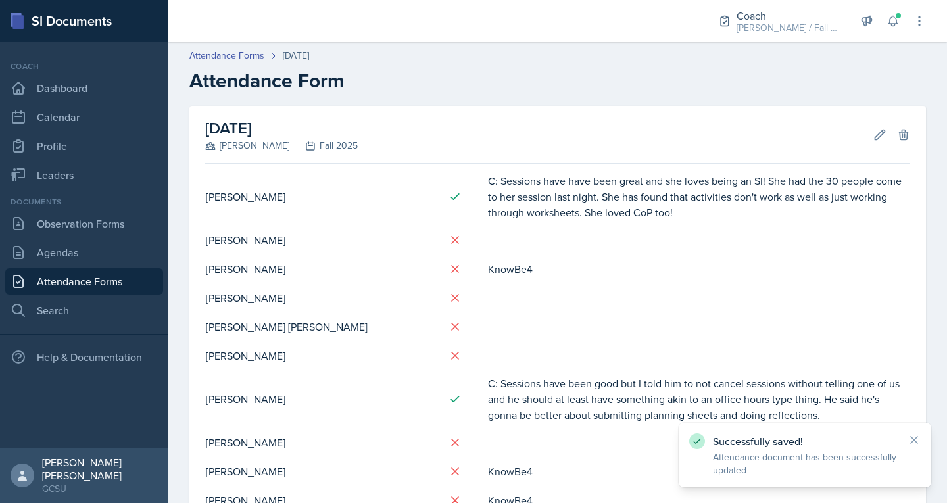
scroll to position [763, 0]
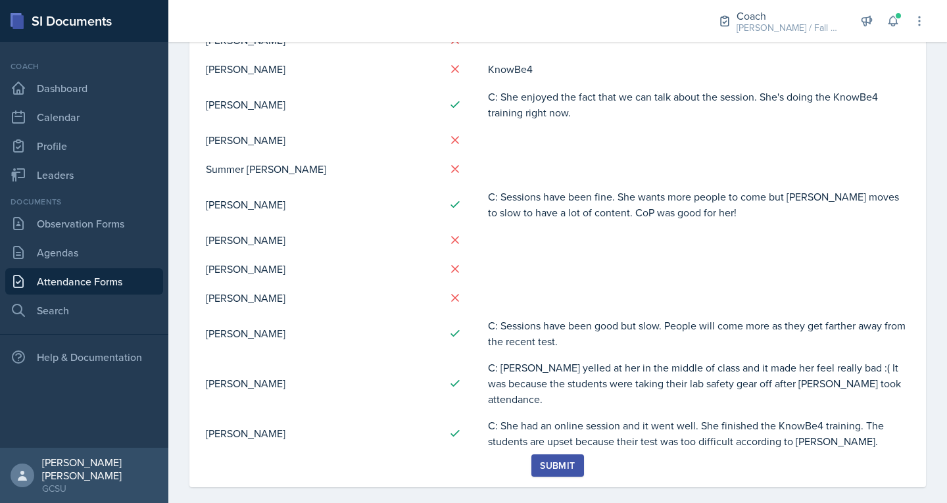
click at [534, 454] on button "Submit" at bounding box center [557, 465] width 52 height 22
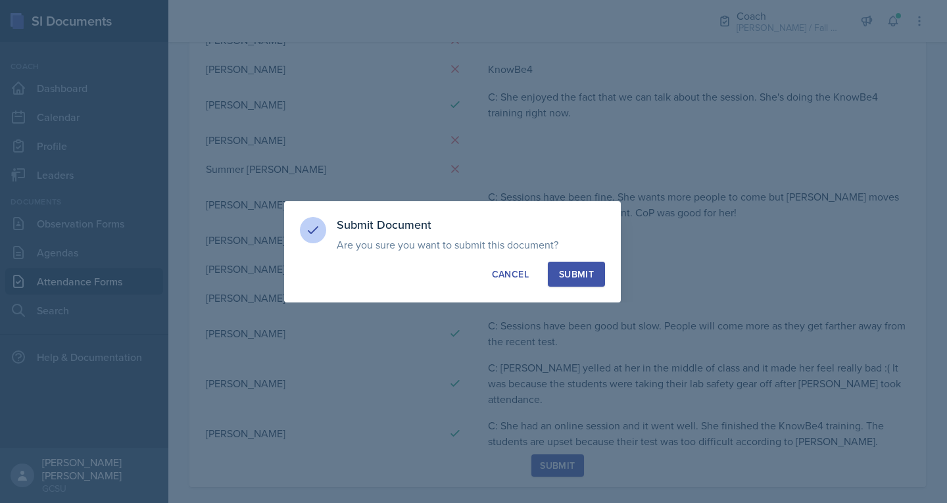
click at [564, 276] on div "Submit" at bounding box center [576, 274] width 35 height 13
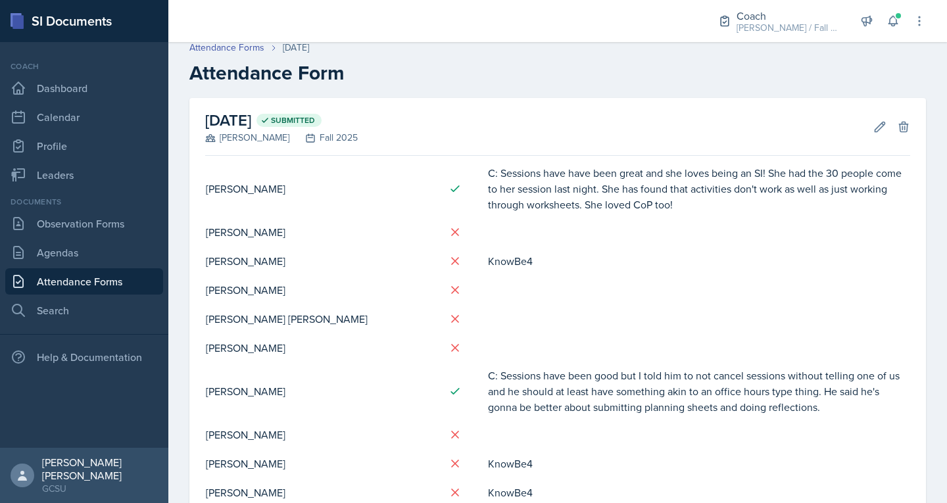
scroll to position [0, 0]
